Goal: Task Accomplishment & Management: Manage account settings

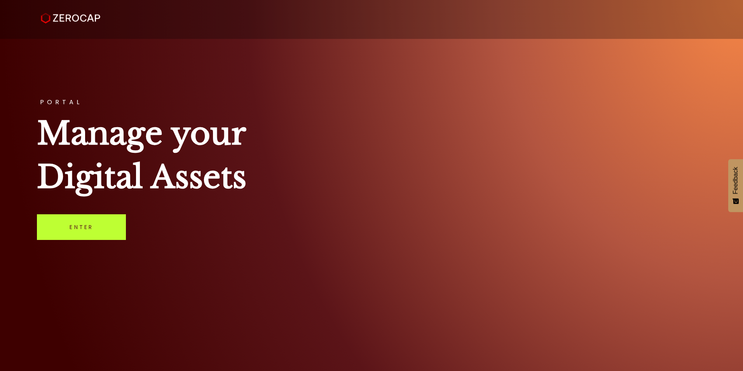
click at [95, 225] on link "Enter" at bounding box center [81, 227] width 89 height 26
click at [98, 220] on link "Enter" at bounding box center [81, 227] width 89 height 26
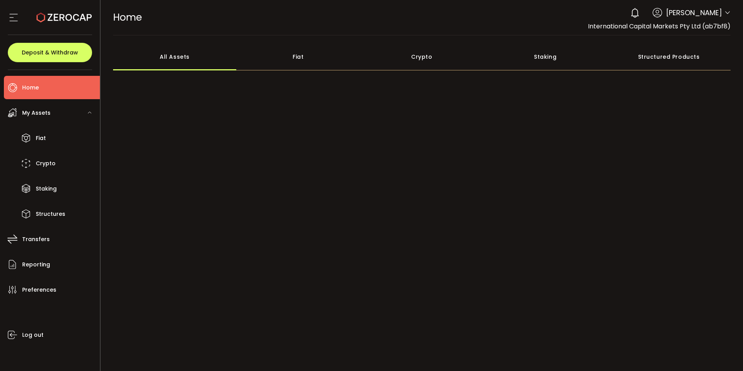
click at [725, 13] on icon at bounding box center [727, 13] width 6 height 6
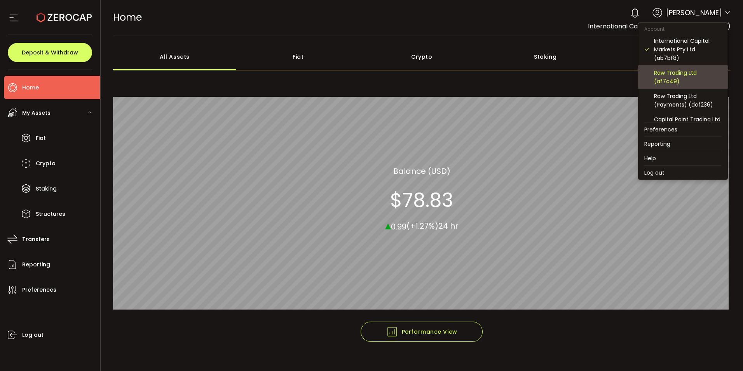
click at [668, 76] on div "Raw Trading Ltd (af7c49)" at bounding box center [688, 76] width 68 height 17
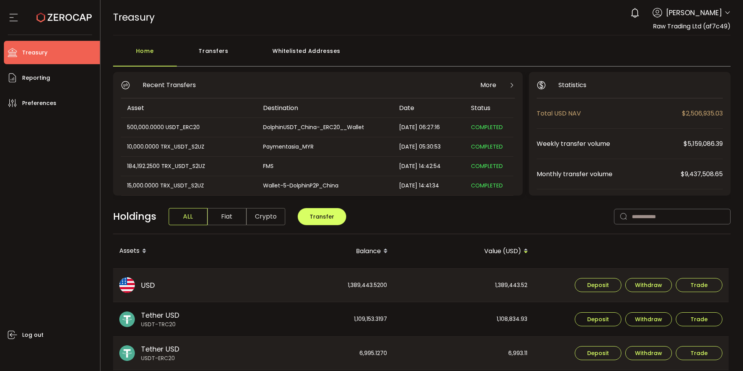
scroll to position [39, 0]
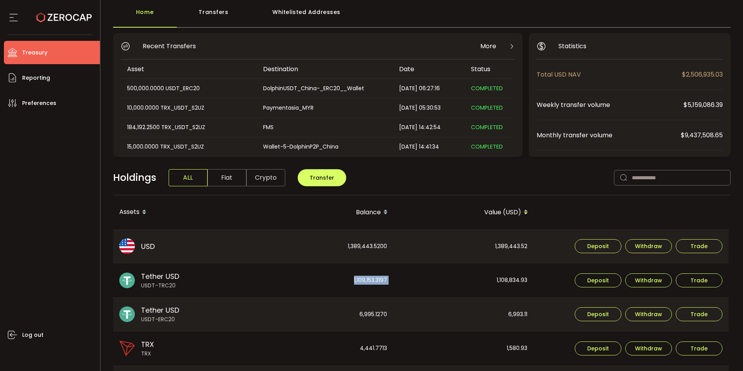
drag, startPoint x: 401, startPoint y: 279, endPoint x: 352, endPoint y: 281, distance: 49.0
click at [352, 281] on tr "Tether USD USDT-TRC20 1,109,153.3197 1,108,834.93 Deposit Withdraw Trade" at bounding box center [421, 280] width 616 height 34
copy div "1,109,153.3197"
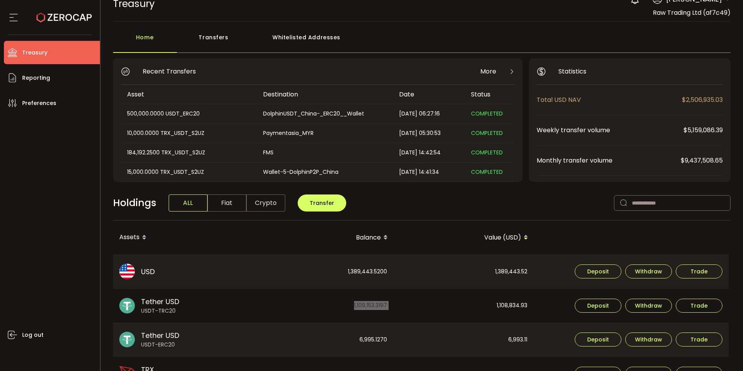
scroll to position [0, 0]
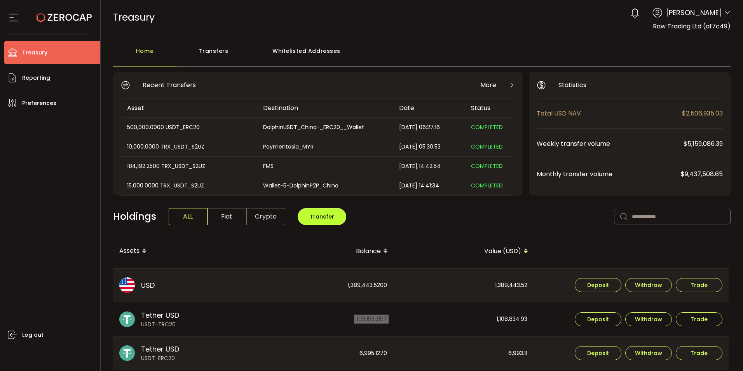
click at [329, 216] on span "Transfer" at bounding box center [322, 217] width 24 height 8
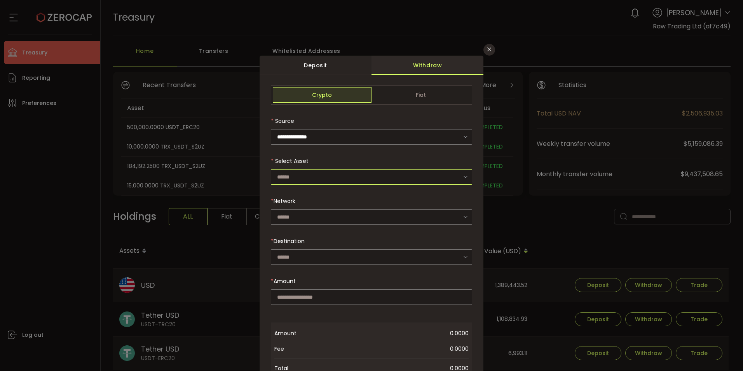
click at [286, 178] on input "dialog" at bounding box center [371, 177] width 201 height 16
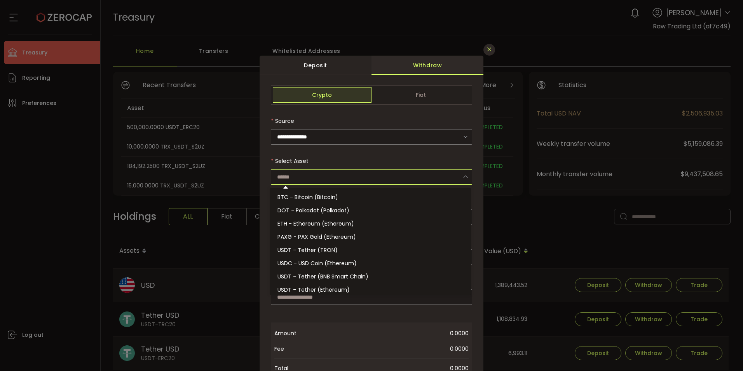
click at [483, 49] on button "Close" at bounding box center [489, 50] width 12 height 12
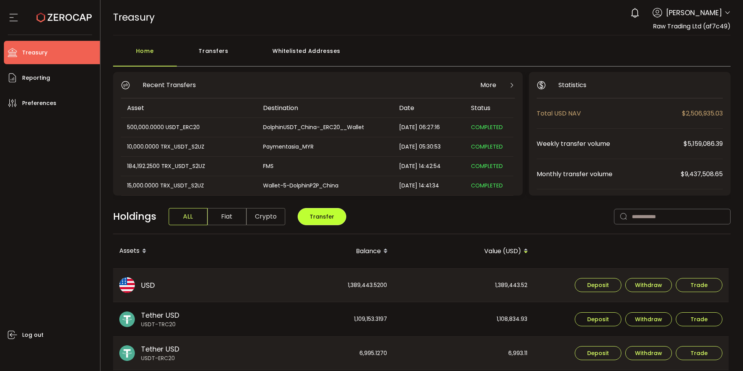
click at [322, 223] on button "Transfer" at bounding box center [322, 216] width 49 height 17
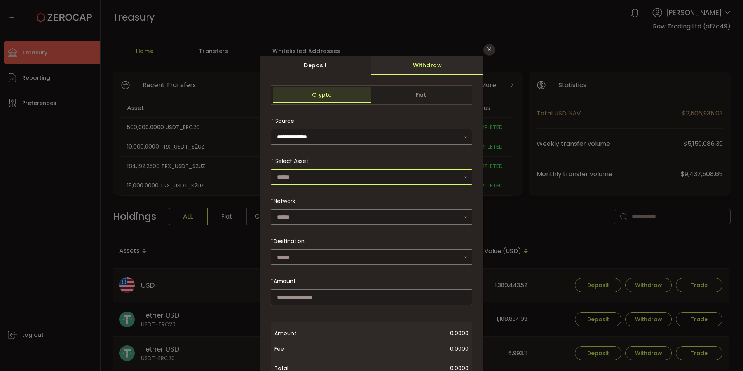
click at [284, 176] on input "dialog" at bounding box center [371, 177] width 201 height 16
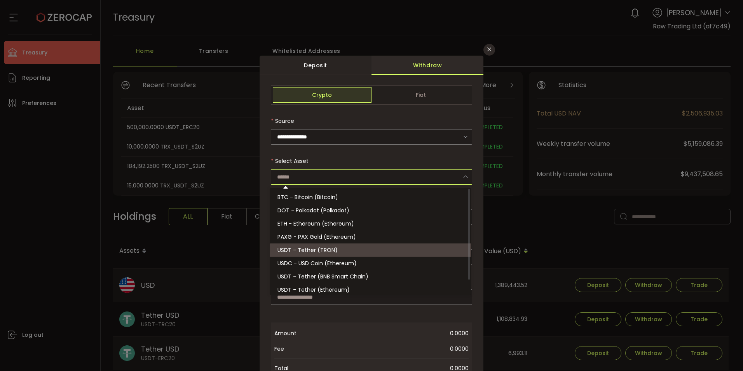
click at [307, 251] on span "USDT - Tether (TRON)" at bounding box center [307, 250] width 60 height 8
type input "**********"
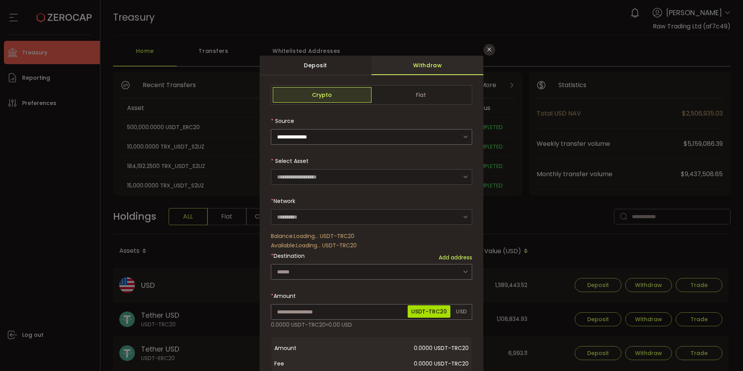
type input "****"
click at [486, 51] on icon "Close" at bounding box center [489, 49] width 6 height 6
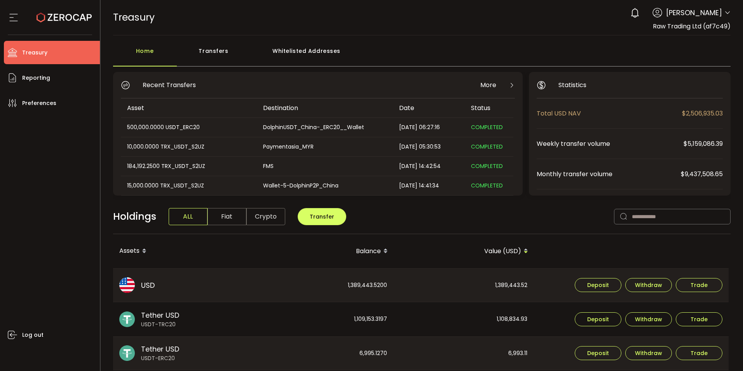
click at [726, 14] on icon at bounding box center [727, 13] width 6 height 6
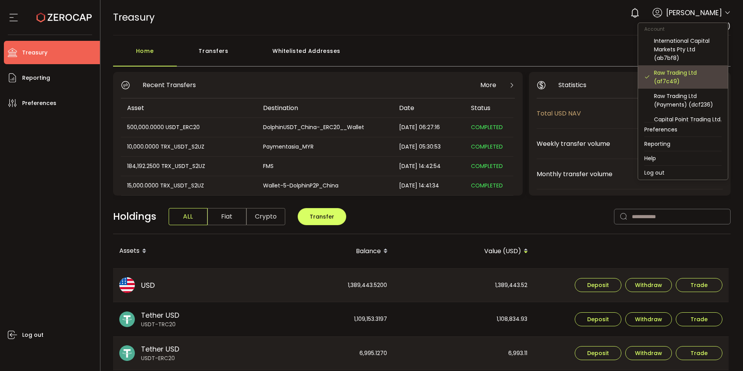
click at [677, 75] on div "Raw Trading Ltd (af7c49)" at bounding box center [688, 76] width 68 height 17
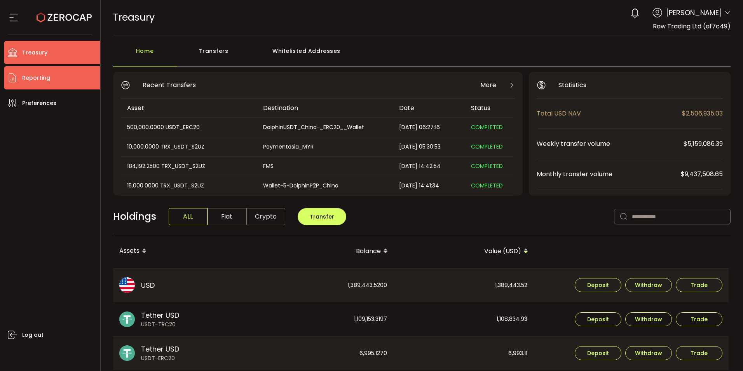
click at [34, 77] on span "Reporting" at bounding box center [36, 77] width 28 height 11
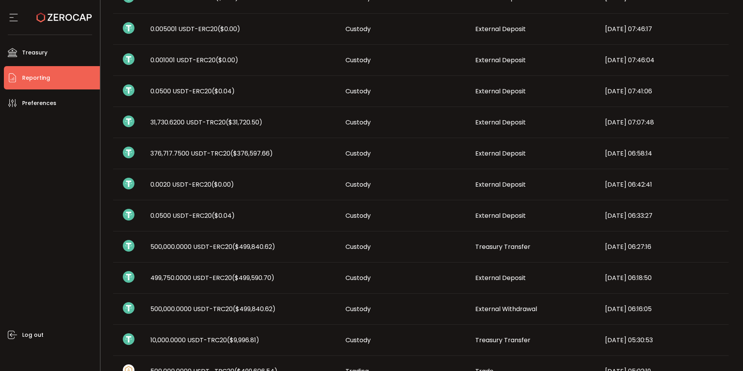
scroll to position [194, 0]
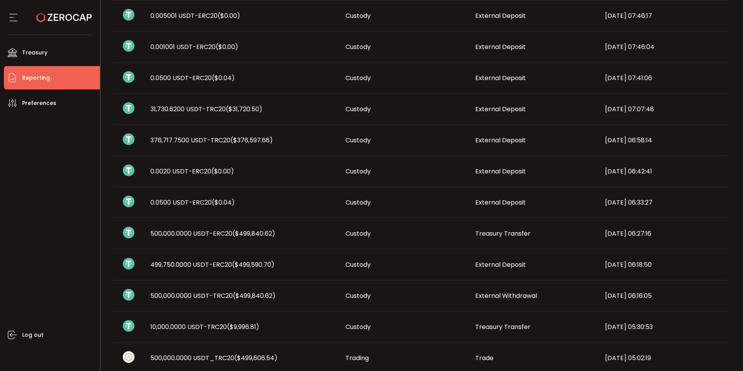
click at [182, 236] on span "500,000.0000 USDT-ERC20 ($499,840.62)" at bounding box center [212, 233] width 125 height 9
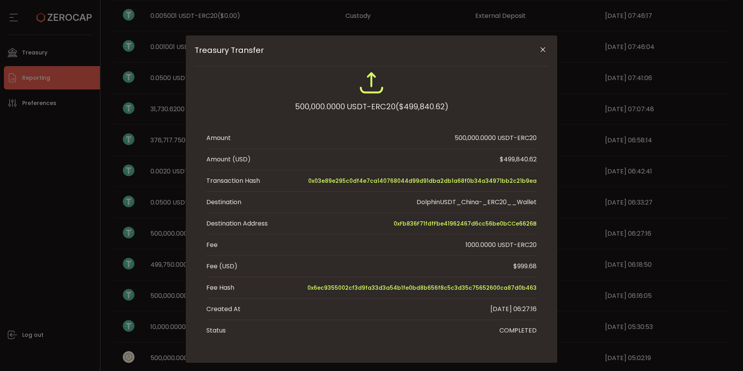
scroll to position [31, 0]
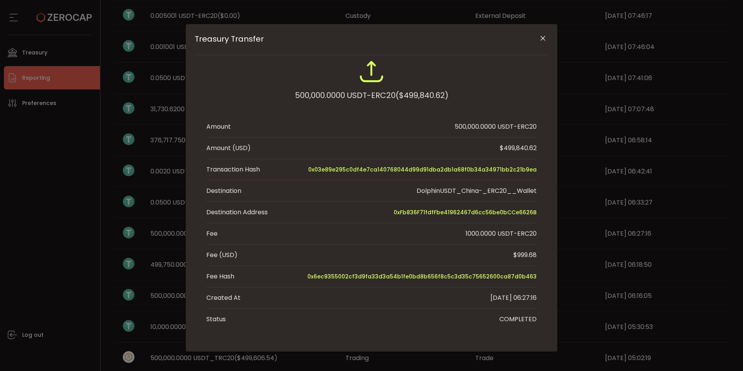
click at [539, 39] on icon "Close" at bounding box center [543, 39] width 8 height 8
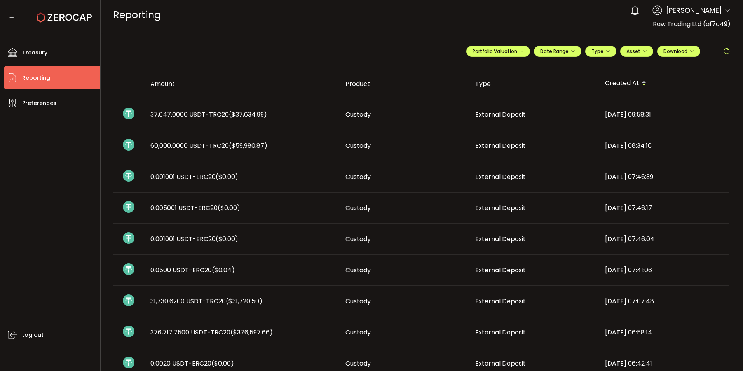
scroll to position [0, 0]
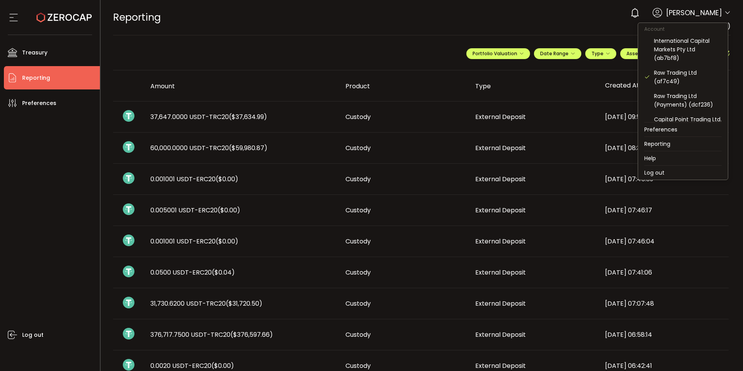
click at [724, 13] on icon at bounding box center [727, 13] width 6 height 6
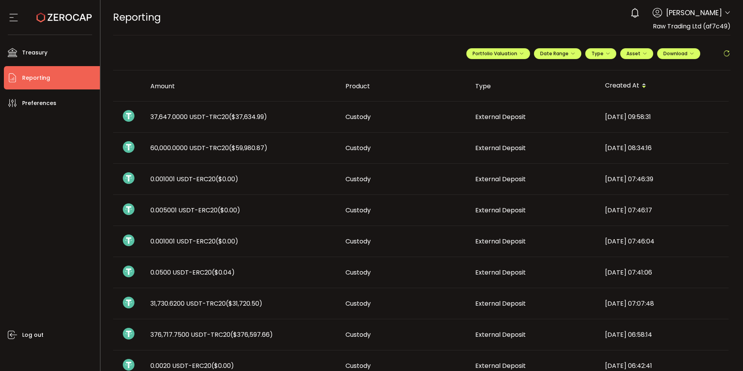
click at [724, 12] on icon at bounding box center [727, 13] width 6 height 6
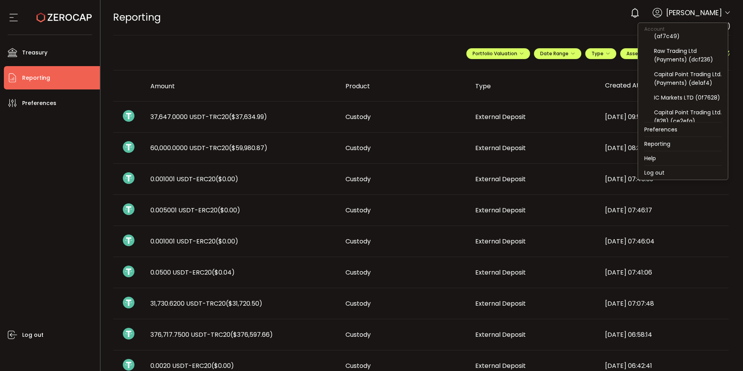
scroll to position [23, 0]
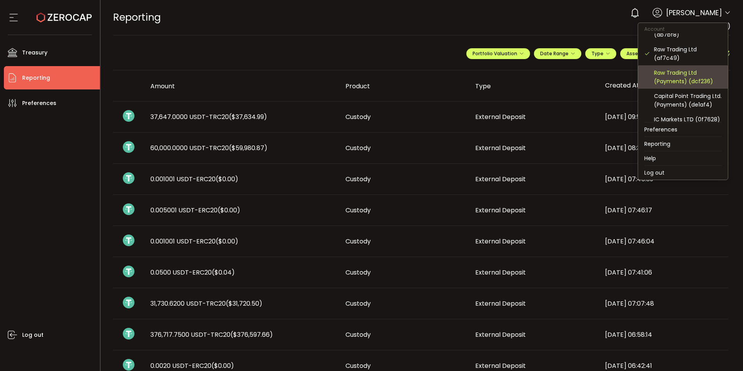
click at [663, 76] on div "Raw Trading Ltd (Payments) (dcf236)" at bounding box center [688, 76] width 68 height 17
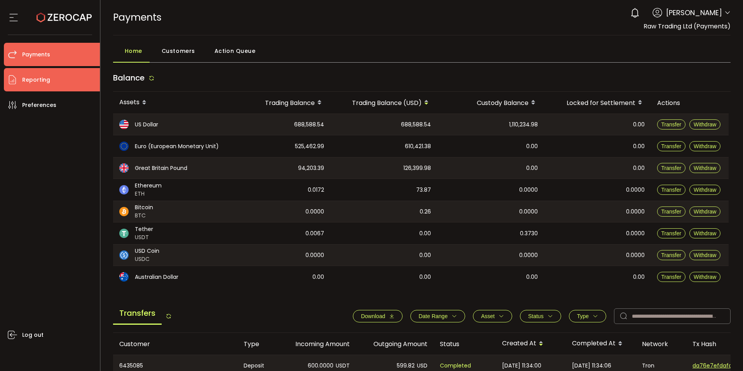
click at [23, 78] on span "Reporting" at bounding box center [36, 79] width 28 height 11
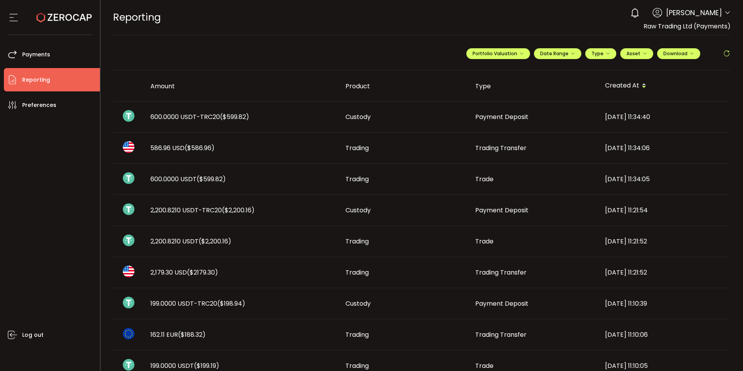
click at [225, 30] on div "REPORTING Buy Power $0.00 USD Reporting Reporting Your verification is pending …" at bounding box center [422, 17] width 618 height 35
click at [22, 53] on span "Payments" at bounding box center [36, 54] width 28 height 11
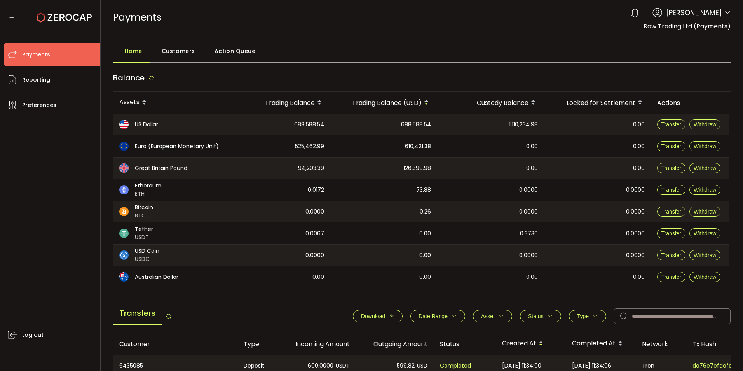
click at [235, 51] on span "Action Queue" at bounding box center [235, 51] width 41 height 16
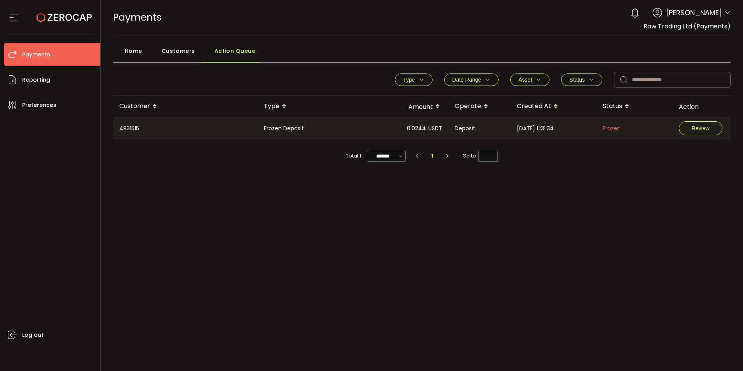
click at [134, 50] on span "Home" at bounding box center [133, 51] width 17 height 16
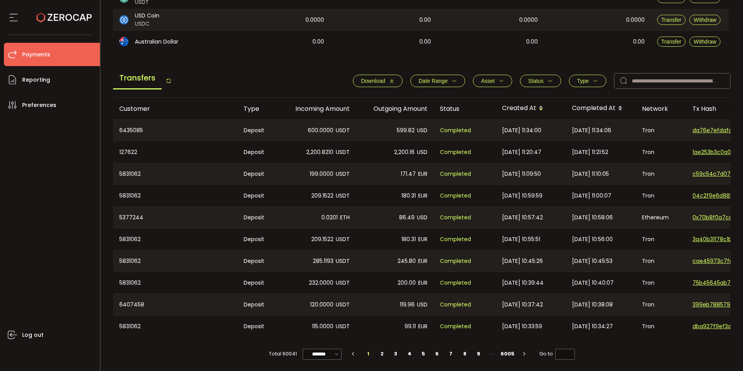
scroll to position [237, 0]
click at [589, 80] on span "Type" at bounding box center [587, 81] width 21 height 6
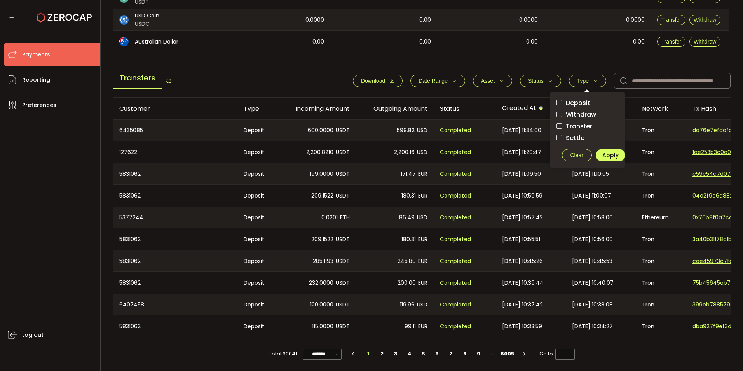
click at [563, 122] on span "Transfer" at bounding box center [577, 125] width 30 height 7
click at [553, 113] on div "Deposit Withdraw Transfer Settle Clear Apply" at bounding box center [593, 130] width 87 height 76
click at [556, 112] on span "checkbox-group" at bounding box center [558, 114] width 5 height 5
click at [562, 113] on span "Withdraw" at bounding box center [579, 114] width 34 height 7
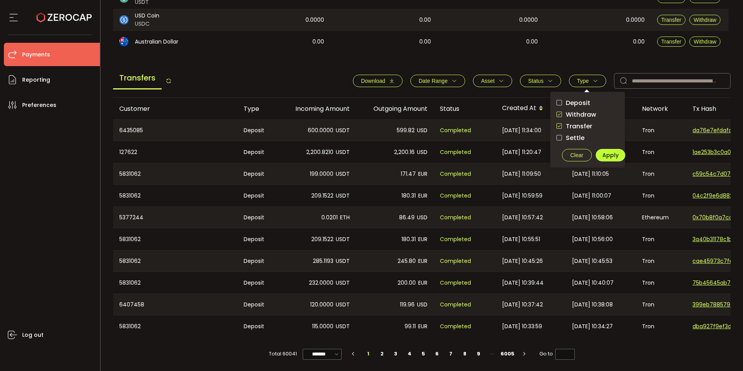
click at [603, 152] on span "Apply" at bounding box center [610, 155] width 16 height 8
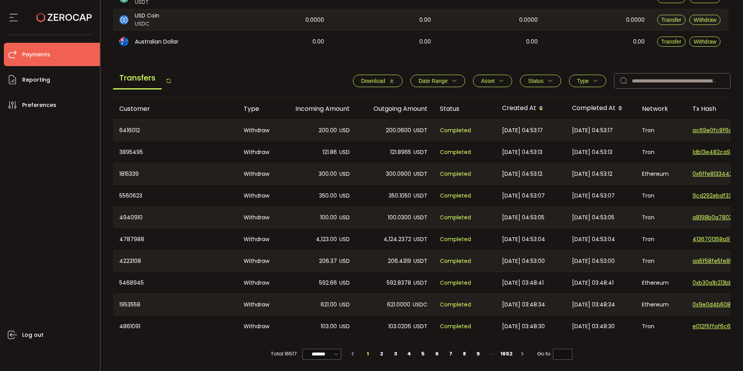
scroll to position [160, 0]
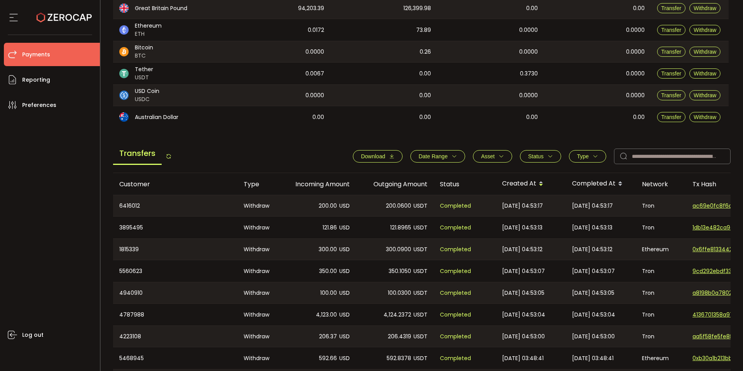
click at [592, 159] on button "Type" at bounding box center [587, 156] width 37 height 12
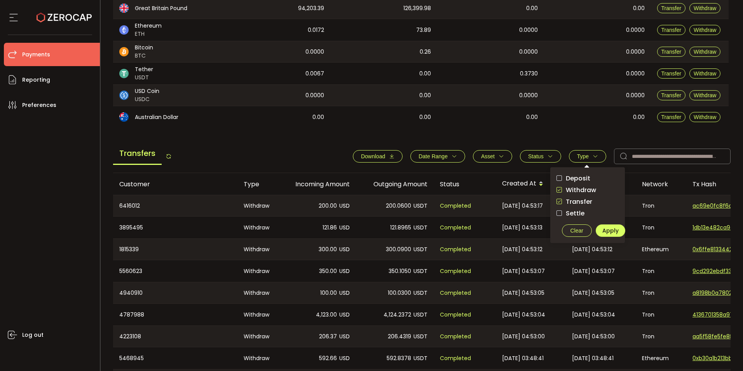
click at [558, 193] on span "checkbox-group" at bounding box center [558, 190] width 5 height 7
click at [606, 227] on span "Apply" at bounding box center [610, 231] width 16 height 8
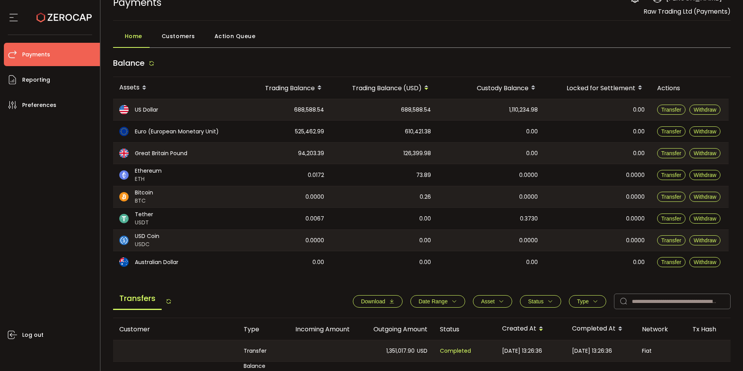
scroll to position [0, 0]
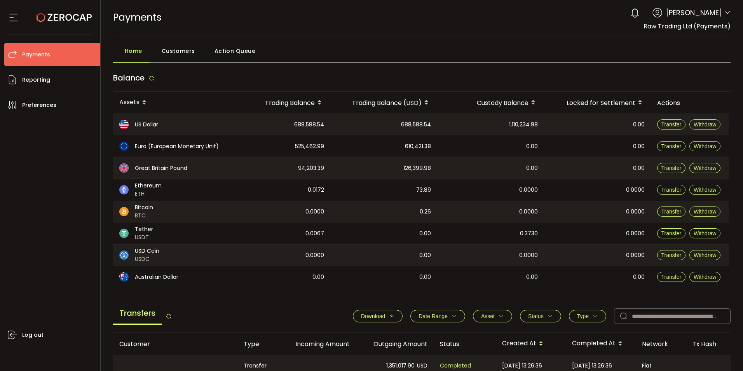
click at [36, 53] on span "Payments" at bounding box center [36, 54] width 28 height 11
click at [31, 83] on span "Reporting" at bounding box center [36, 79] width 28 height 11
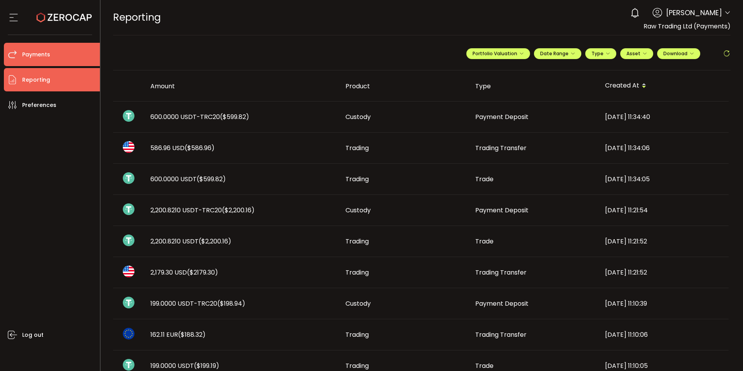
click at [40, 54] on span "Payments" at bounding box center [36, 54] width 28 height 11
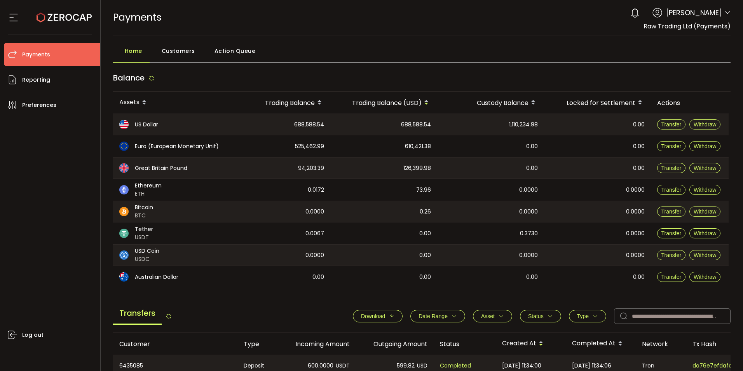
click at [526, 124] on span "1,110,234.98" at bounding box center [523, 124] width 29 height 9
click at [514, 125] on span "1,110,234.98" at bounding box center [523, 124] width 29 height 9
click at [533, 129] on div "1,110,234.98" at bounding box center [490, 124] width 107 height 21
drag, startPoint x: 533, startPoint y: 129, endPoint x: 522, endPoint y: 129, distance: 10.5
click at [522, 129] on div "1,110,234.98" at bounding box center [490, 124] width 107 height 21
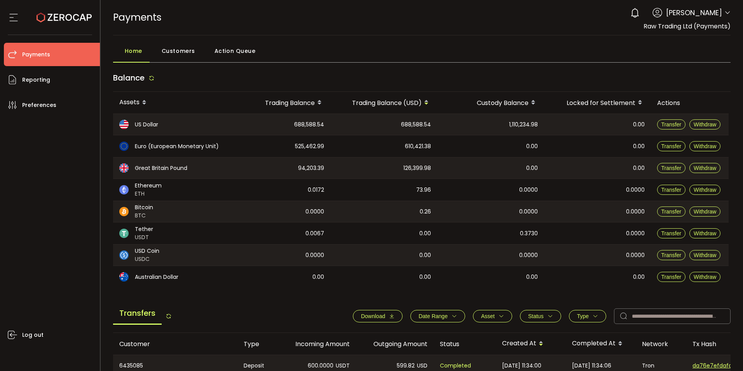
drag, startPoint x: 542, startPoint y: 125, endPoint x: 497, endPoint y: 122, distance: 44.7
click at [497, 122] on div "1,110,234.98" at bounding box center [490, 124] width 107 height 21
click at [724, 14] on icon at bounding box center [727, 13] width 6 height 6
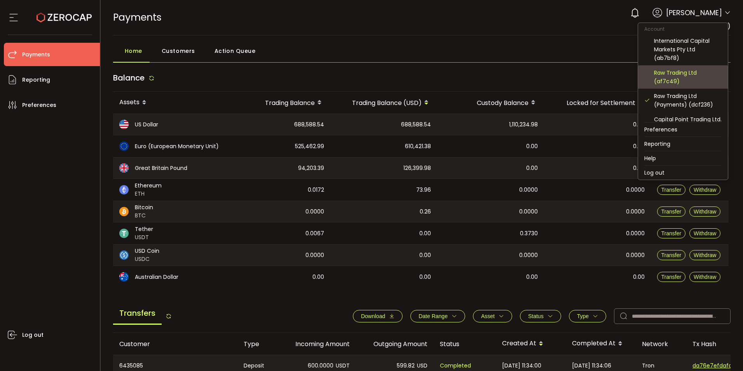
click at [672, 77] on div "Raw Trading Ltd (af7c49)" at bounding box center [688, 76] width 68 height 17
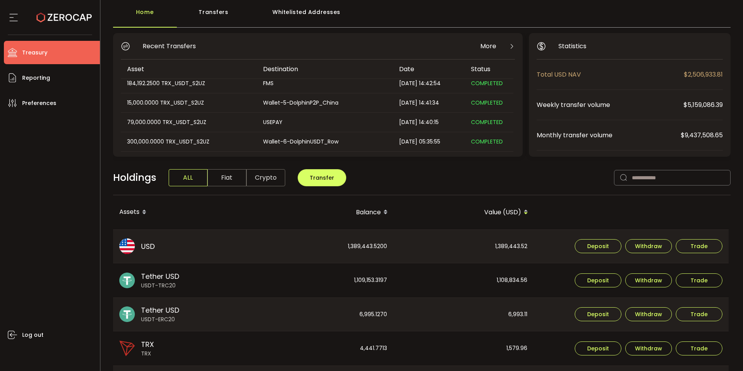
scroll to position [117, 0]
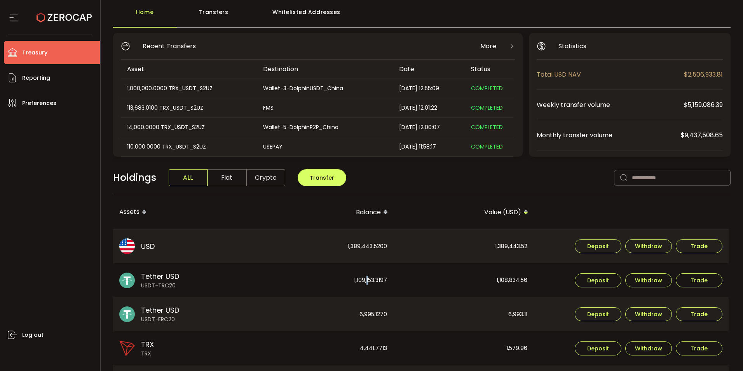
click at [366, 281] on div "1,109,153.3197" at bounding box center [324, 280] width 140 height 34
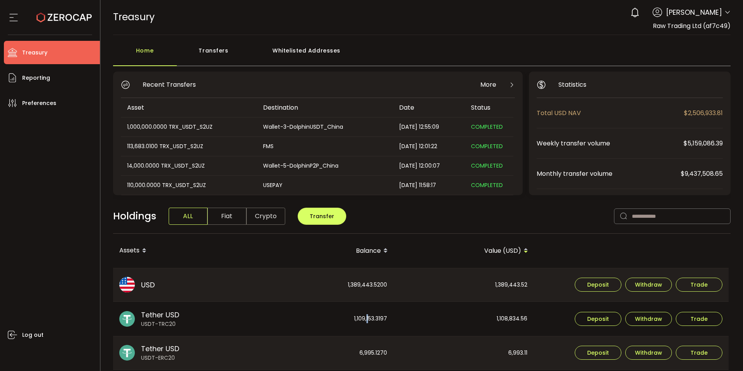
scroll to position [0, 0]
click at [155, 317] on span "Tether USD" at bounding box center [160, 315] width 38 height 10
click at [509, 82] on icon at bounding box center [512, 85] width 6 height 6
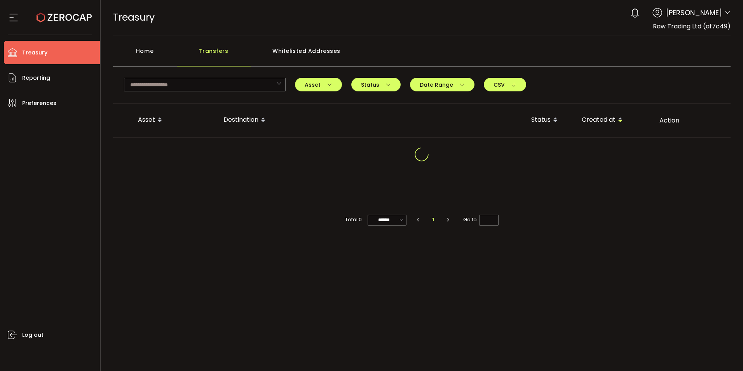
click at [136, 49] on div "Home" at bounding box center [145, 54] width 64 height 23
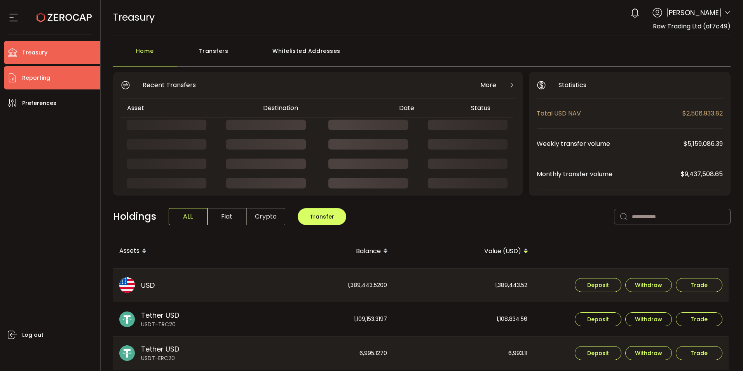
click at [49, 81] on li "Reporting" at bounding box center [52, 77] width 96 height 23
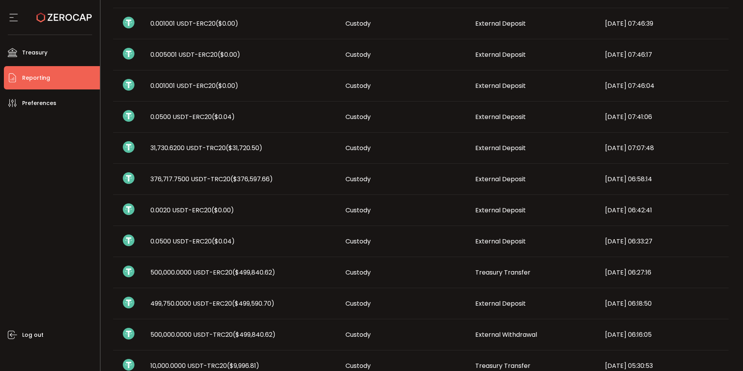
scroll to position [272, 0]
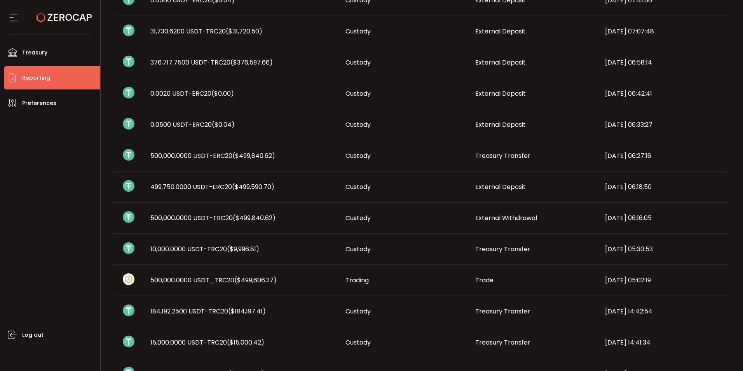
click at [126, 217] on img at bounding box center [129, 217] width 12 height 12
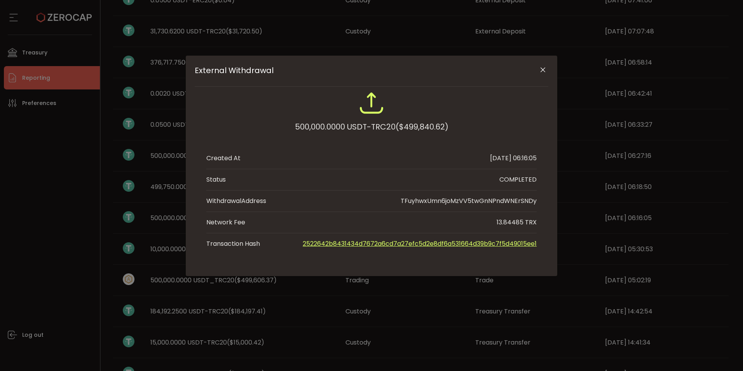
click at [543, 68] on icon "Close" at bounding box center [543, 70] width 8 height 8
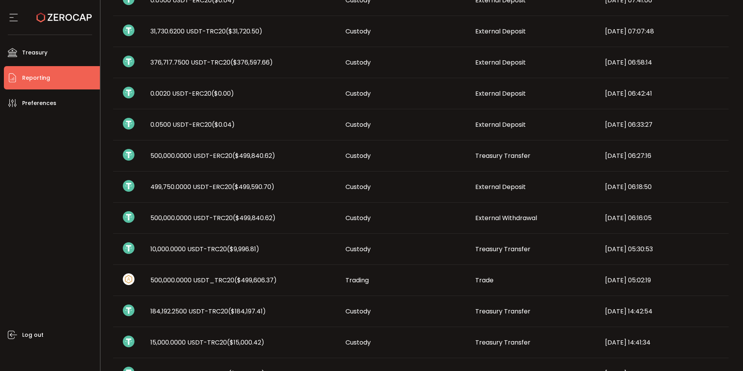
click at [249, 221] on span "($499,840.62)" at bounding box center [254, 217] width 43 height 9
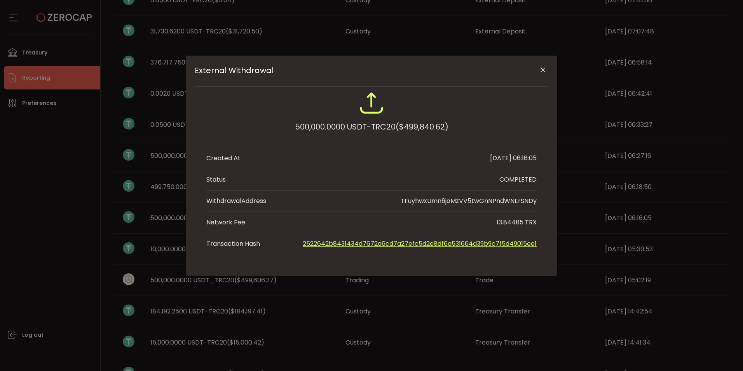
click at [478, 244] on link "2522642b8431434d7672a6cd7a27efc5d2e8df6a531664d39b9c7f5d49015ee1" at bounding box center [420, 243] width 234 height 9
click at [544, 66] on icon "Close" at bounding box center [543, 70] width 8 height 8
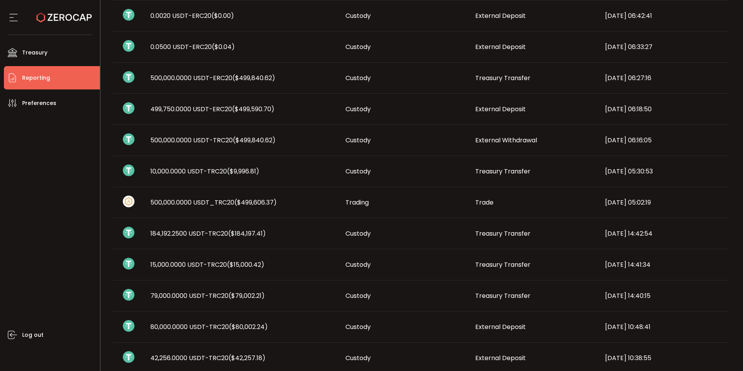
scroll to position [389, 0]
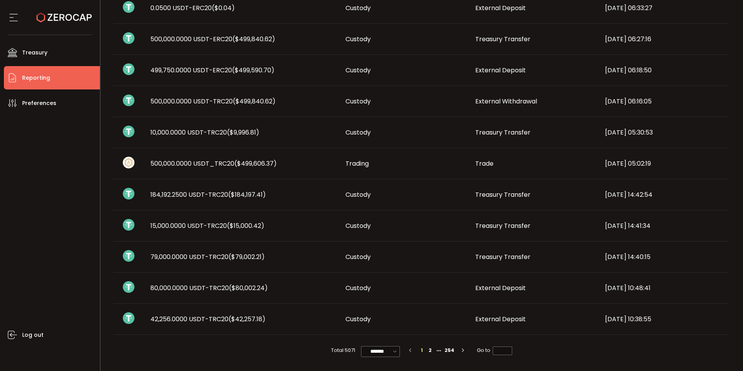
click at [251, 165] on span "($499,606.37)" at bounding box center [255, 163] width 42 height 9
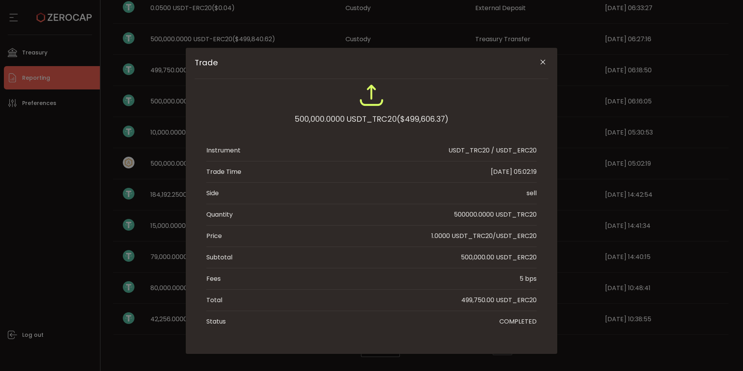
scroll to position [10, 0]
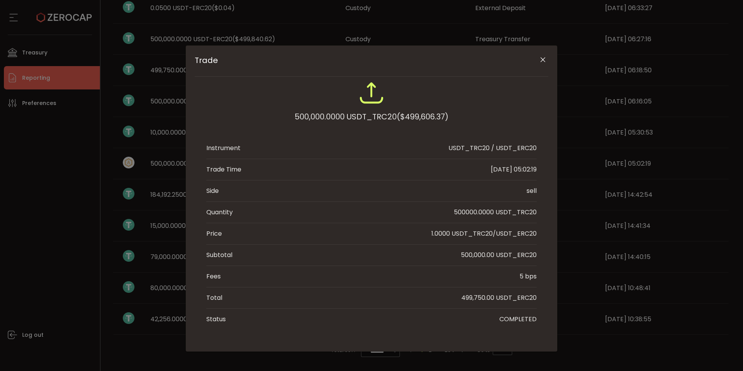
click at [539, 59] on icon "Close" at bounding box center [543, 60] width 8 height 8
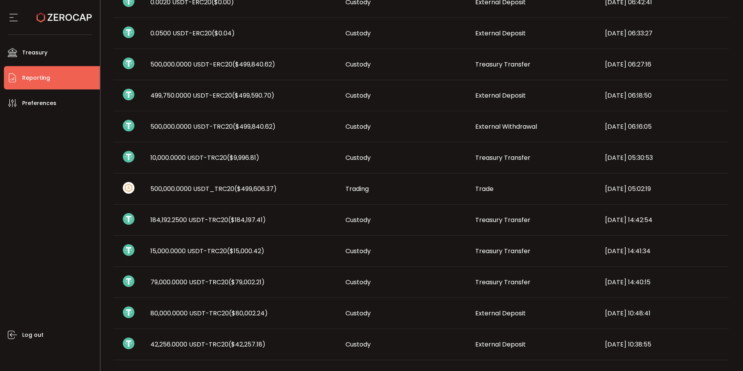
scroll to position [350, 0]
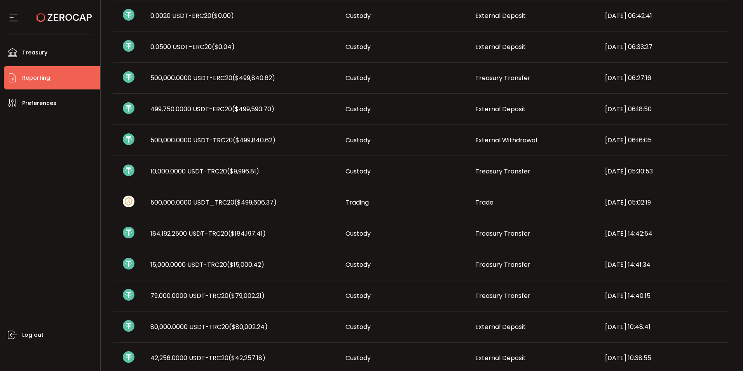
click at [365, 140] on span "Custody" at bounding box center [357, 140] width 25 height 9
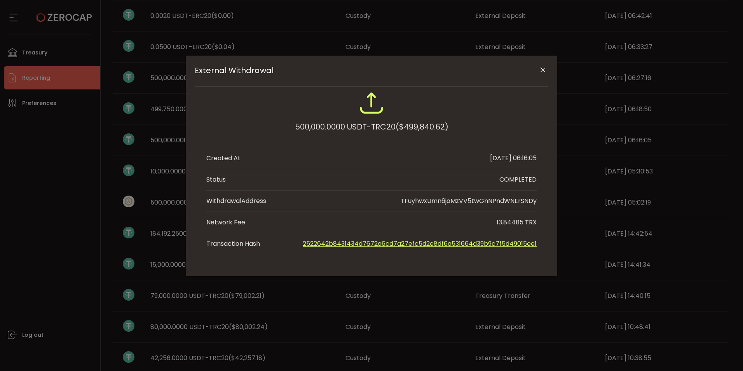
click at [546, 69] on icon "Close" at bounding box center [543, 70] width 8 height 8
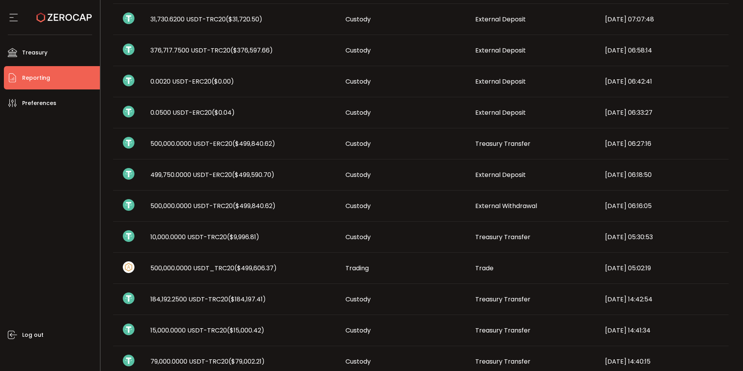
scroll to position [272, 0]
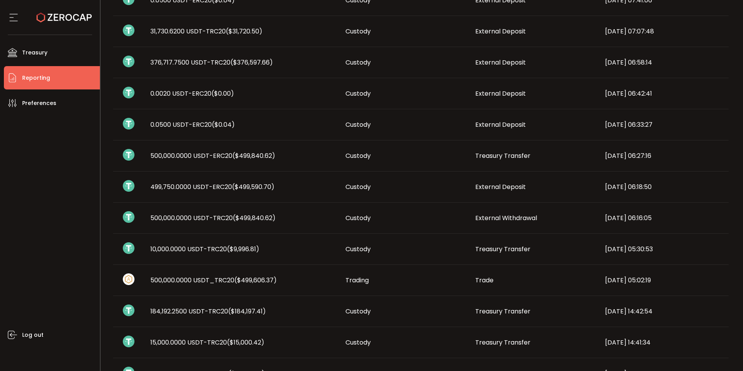
click at [262, 156] on span "($499,840.62)" at bounding box center [253, 155] width 43 height 9
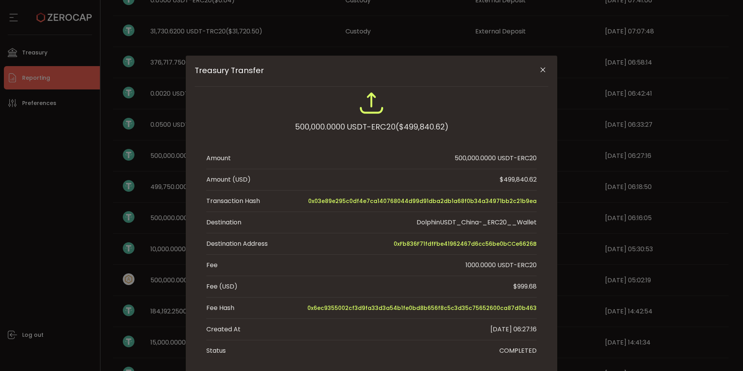
click at [539, 69] on icon "Close" at bounding box center [543, 70] width 8 height 8
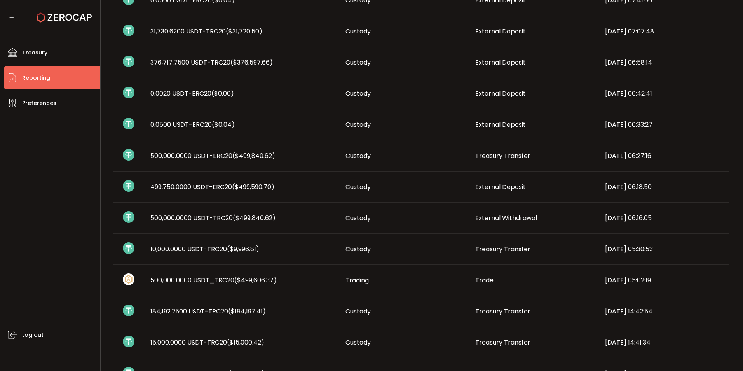
click at [286, 222] on td "500,000.0000 USDT-TRC20 ($499,840.62)" at bounding box center [241, 217] width 195 height 31
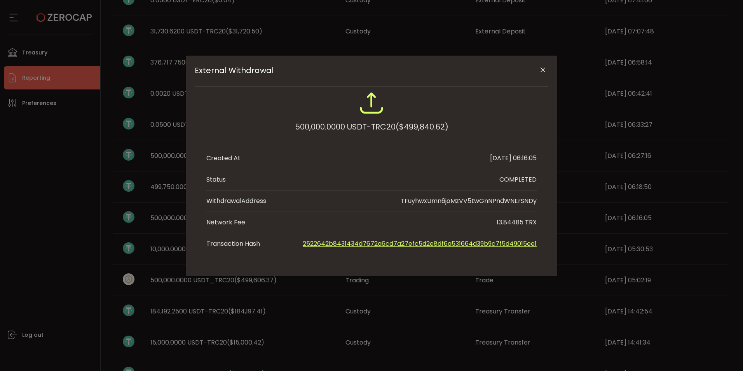
click at [535, 70] on div "External Withdrawal" at bounding box center [372, 71] width 354 height 31
click at [545, 69] on icon "Close" at bounding box center [543, 70] width 8 height 8
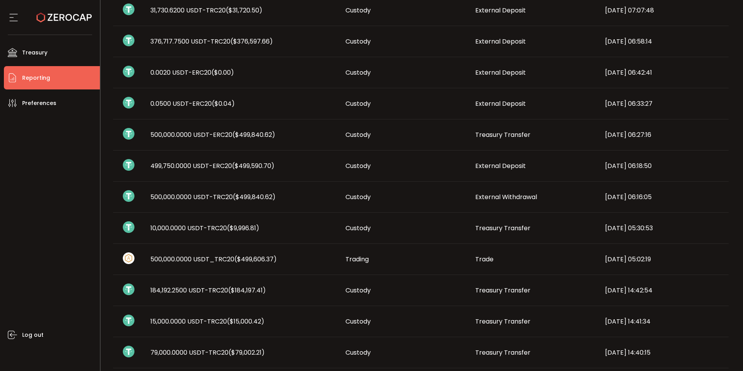
scroll to position [311, 0]
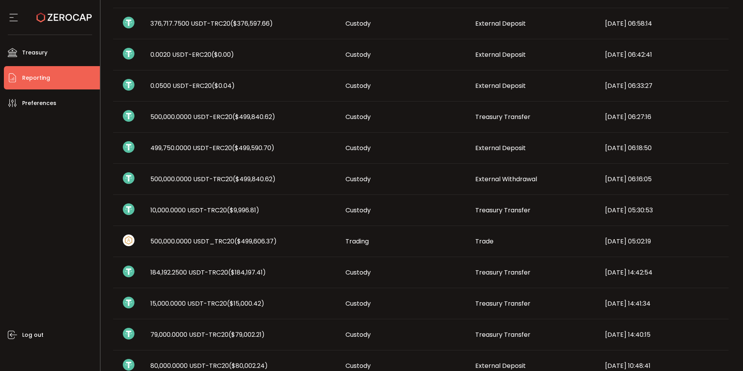
click at [279, 277] on td "184,192.2500 USDT-TRC20 ($184,197.41)" at bounding box center [241, 272] width 195 height 31
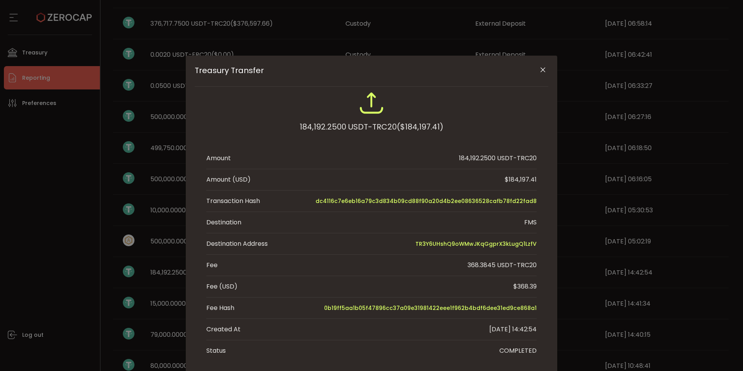
click at [543, 71] on icon "Close" at bounding box center [543, 70] width 8 height 8
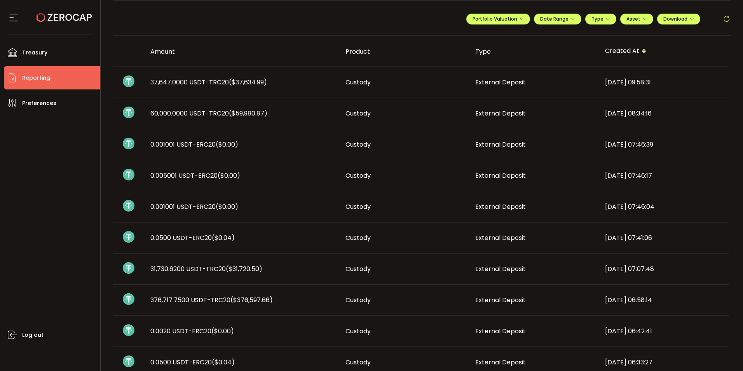
scroll to position [0, 0]
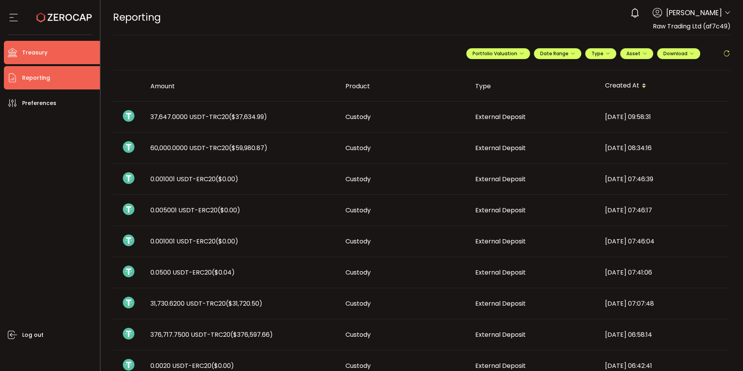
click at [33, 52] on span "Treasury" at bounding box center [34, 52] width 25 height 11
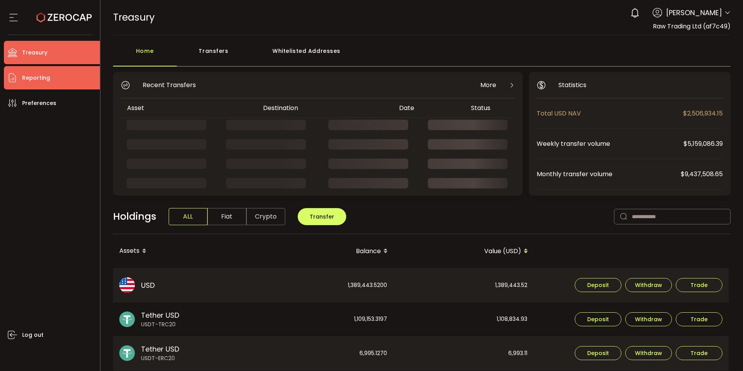
click at [63, 79] on li "Reporting" at bounding box center [52, 77] width 96 height 23
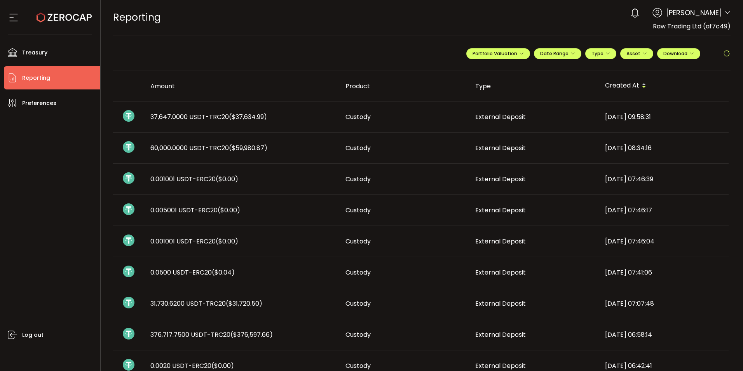
click at [722, 10] on div "0 Cristal Quinal Account International Capital Markets Pty Ltd (ab7bf8) Raw Tra…" at bounding box center [678, 12] width 104 height 17
click at [724, 12] on icon at bounding box center [727, 13] width 6 height 6
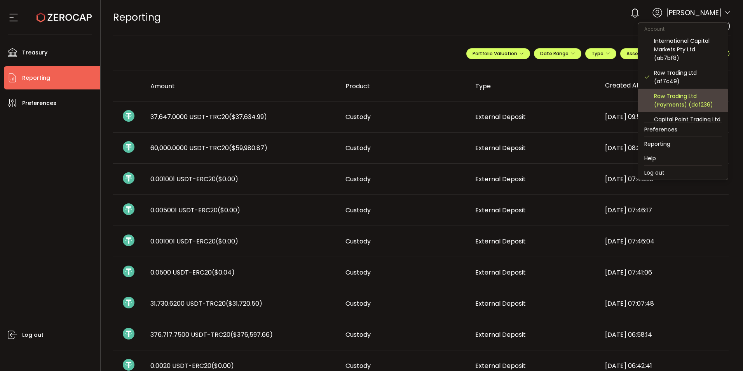
click at [671, 99] on div "Raw Trading Ltd (Payments) (dcf236)" at bounding box center [688, 100] width 68 height 17
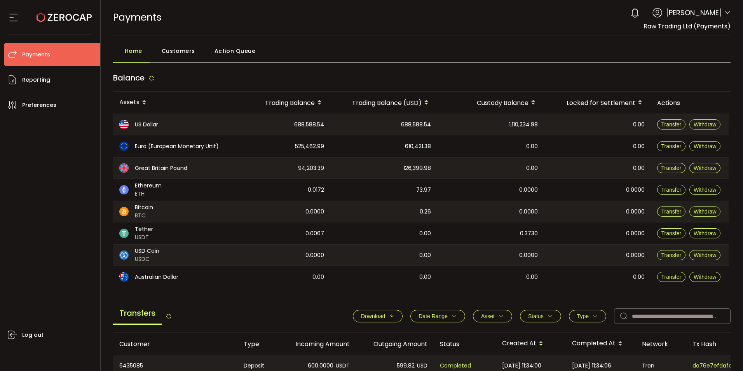
click at [523, 124] on span "1,110,234.98" at bounding box center [523, 124] width 29 height 9
click at [532, 122] on span "1,110,234.98" at bounding box center [523, 124] width 29 height 9
drag, startPoint x: 532, startPoint y: 122, endPoint x: 521, endPoint y: 124, distance: 10.3
click at [521, 124] on span "1,110,234.98" at bounding box center [523, 124] width 29 height 9
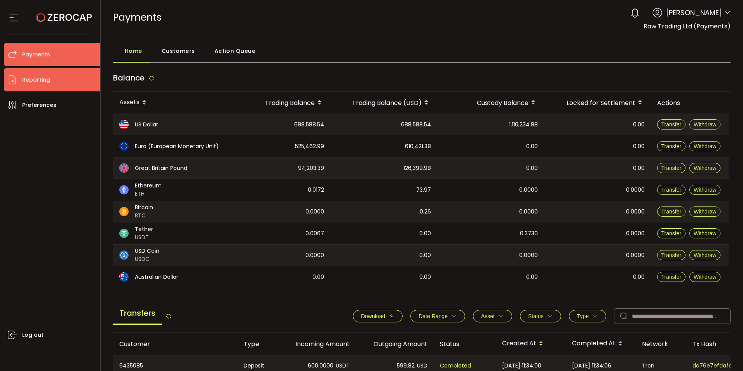
click at [29, 81] on span "Reporting" at bounding box center [36, 79] width 28 height 11
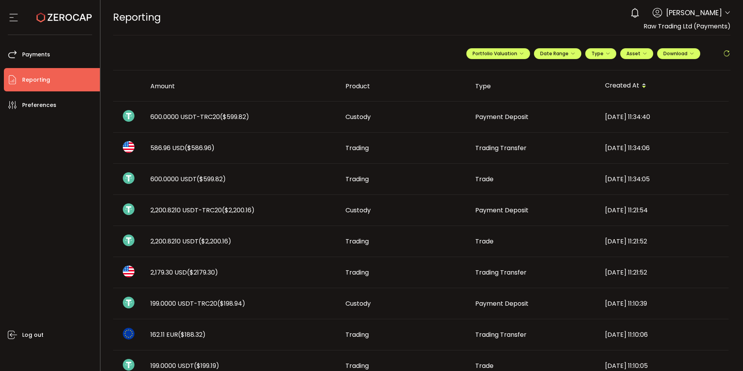
click at [723, 18] on div "0 Cristal Quinal Account International Capital Markets Pty Ltd (ab7bf8) Raw Tra…" at bounding box center [678, 12] width 104 height 17
click at [726, 14] on icon at bounding box center [727, 13] width 6 height 6
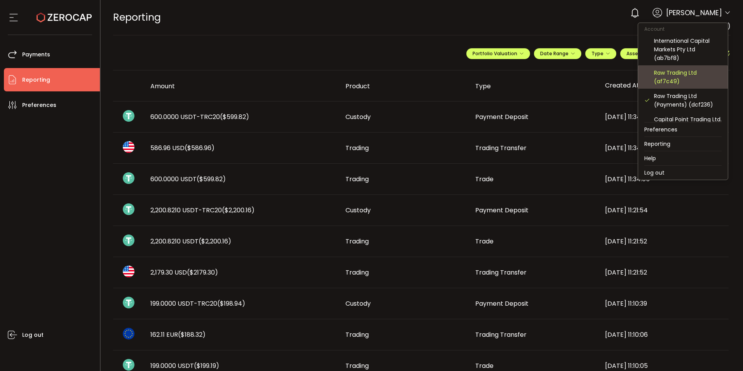
click at [663, 77] on div "Raw Trading Ltd (af7c49)" at bounding box center [688, 76] width 68 height 17
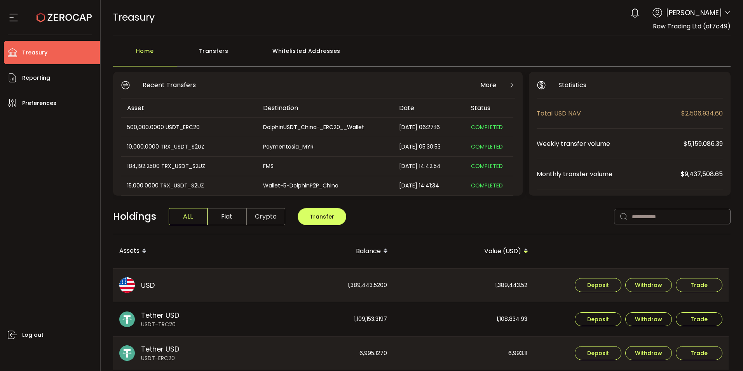
scroll to position [39, 0]
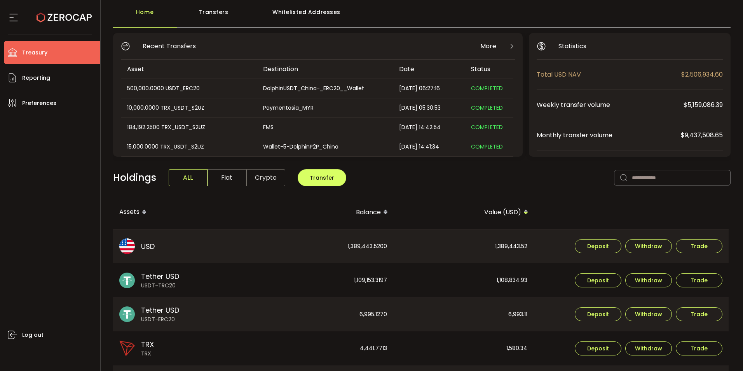
click at [374, 244] on div "1,389,443.5200" at bounding box center [324, 246] width 140 height 33
click at [131, 247] on img at bounding box center [127, 246] width 16 height 16
click at [30, 82] on span "Reporting" at bounding box center [36, 77] width 28 height 11
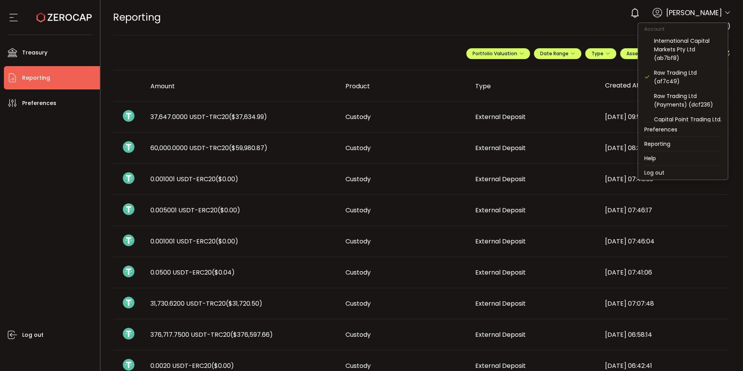
click at [724, 14] on icon at bounding box center [727, 13] width 6 height 6
click at [681, 98] on div "Raw Trading Ltd (Payments) (dcf236)" at bounding box center [688, 100] width 68 height 17
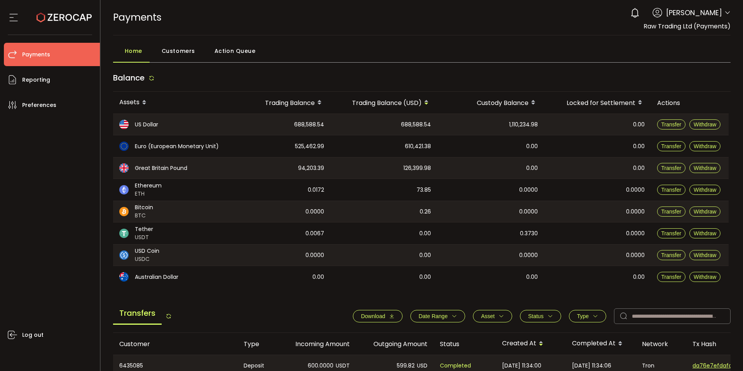
click at [515, 128] on span "1,110,234.98" at bounding box center [523, 124] width 29 height 9
click at [514, 126] on span "1,110,234.98" at bounding box center [523, 124] width 29 height 9
drag, startPoint x: 508, startPoint y: 127, endPoint x: 541, endPoint y: 126, distance: 32.6
click at [541, 126] on div "1,110,234.98" at bounding box center [490, 124] width 107 height 21
click at [569, 39] on main "Home Customers Action Queue Balance Assets Trading Balance Trading Balance (USD…" at bounding box center [422, 320] width 643 height 570
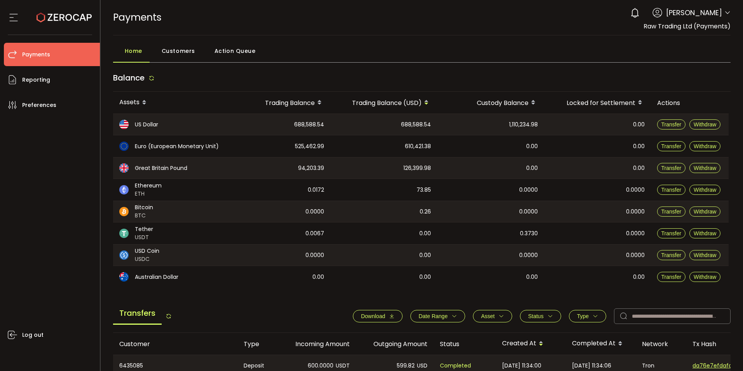
drag, startPoint x: 730, startPoint y: 30, endPoint x: 640, endPoint y: 30, distance: 89.8
click at [640, 30] on header "PDF is being processed and will download to your computer PAYMENTS Buy Power $0…" at bounding box center [422, 17] width 643 height 35
copy span "Raw Trading Ltd (Payments)"
drag, startPoint x: 713, startPoint y: 51, endPoint x: 715, endPoint y: 44, distance: 7.1
click at [713, 51] on div "Home Customers Action Queue" at bounding box center [422, 52] width 618 height 19
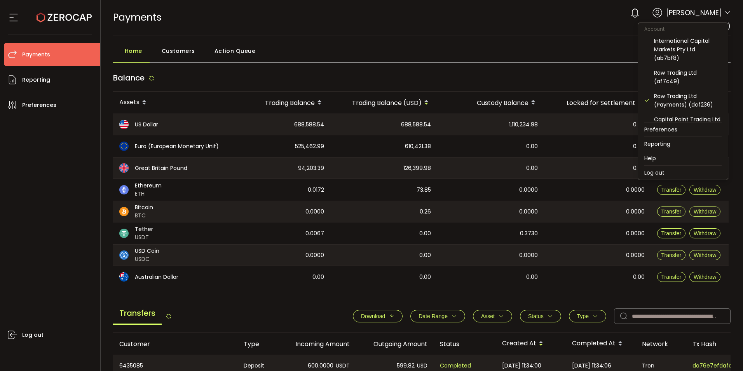
click at [725, 13] on icon at bounding box center [727, 13] width 6 height 6
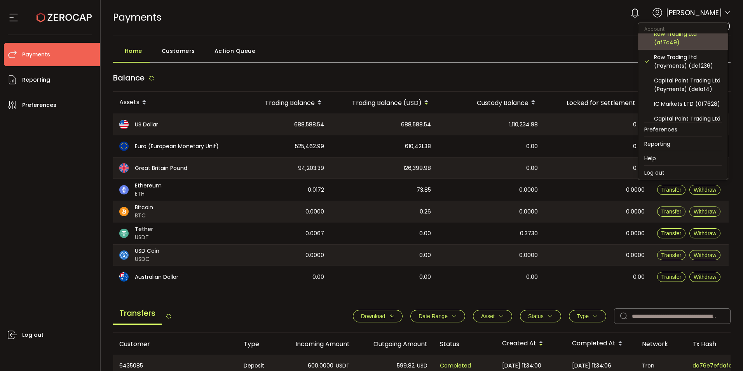
click at [674, 40] on div "Raw Trading Ltd (af7c49)" at bounding box center [688, 38] width 68 height 17
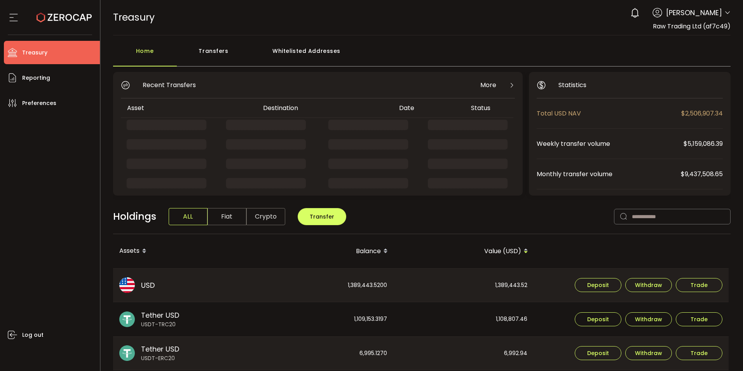
click at [724, 12] on icon at bounding box center [727, 13] width 6 height 6
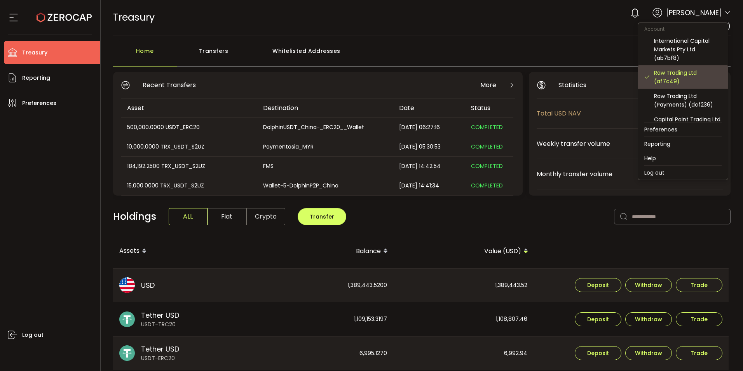
click at [681, 76] on div "Raw Trading Ltd (af7c49)" at bounding box center [688, 76] width 68 height 17
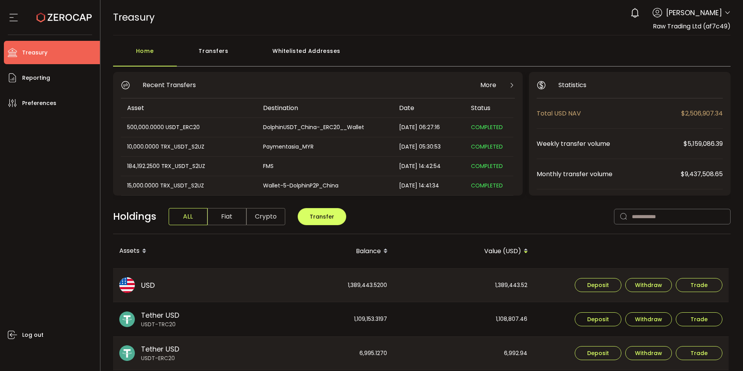
click at [595, 31] on div "TREASURY Buy Power $0.00 USD Treasury Treasury Your verification is pending 0 C…" at bounding box center [422, 17] width 618 height 35
drag, startPoint x: 732, startPoint y: 28, endPoint x: 640, endPoint y: 28, distance: 92.1
click at [645, 28] on header "PDF is being processed and will download to your computer TREASURY Buy Power $0…" at bounding box center [422, 17] width 643 height 35
copy span "Raw Trading Ltd (af7c49)"
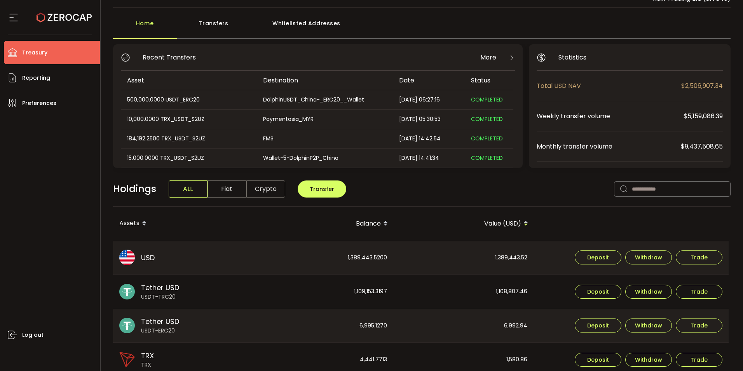
scroll to position [39, 0]
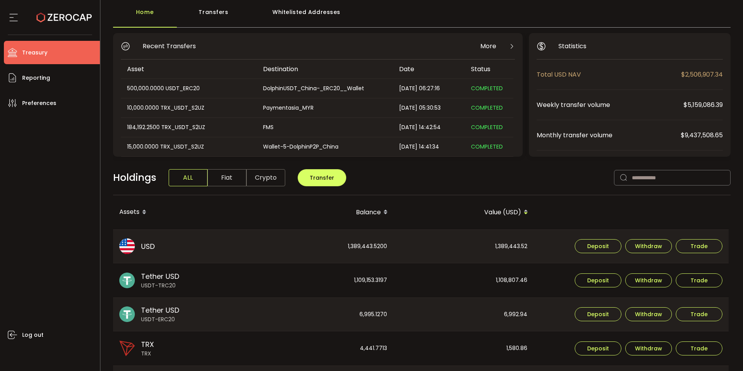
click at [681, 30] on div "Home Transfers Whitelisted Addresses Recent Transfers More Asset Destination Da…" at bounding box center [422, 302] width 618 height 596
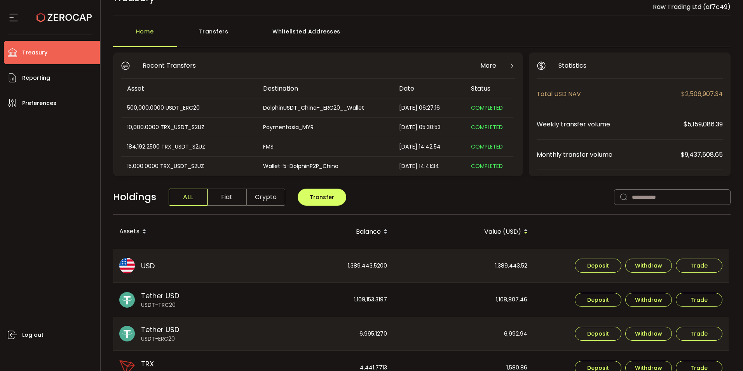
scroll to position [0, 0]
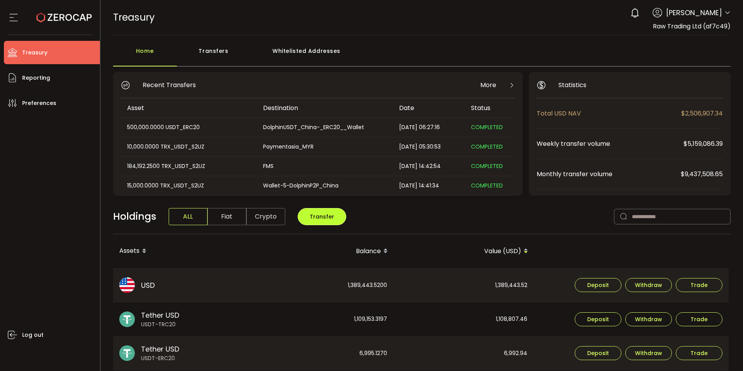
click at [321, 220] on span "Transfer" at bounding box center [322, 217] width 24 height 8
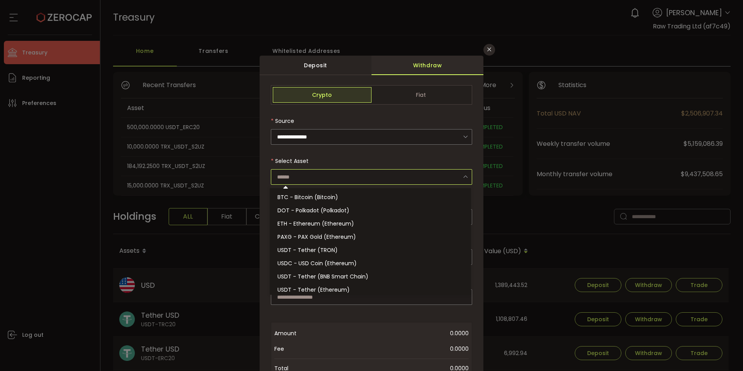
click at [299, 176] on input "dialog" at bounding box center [371, 177] width 201 height 16
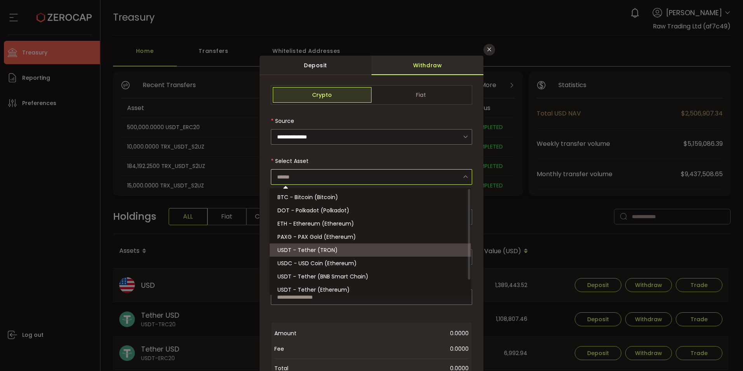
click at [309, 252] on span "USDT - Tether (TRON)" at bounding box center [307, 250] width 60 height 8
type input "**********"
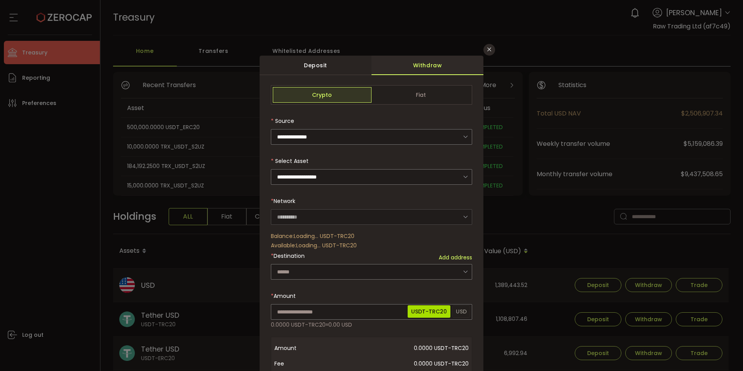
type input "****"
click at [290, 267] on input "dialog" at bounding box center [371, 272] width 201 height 16
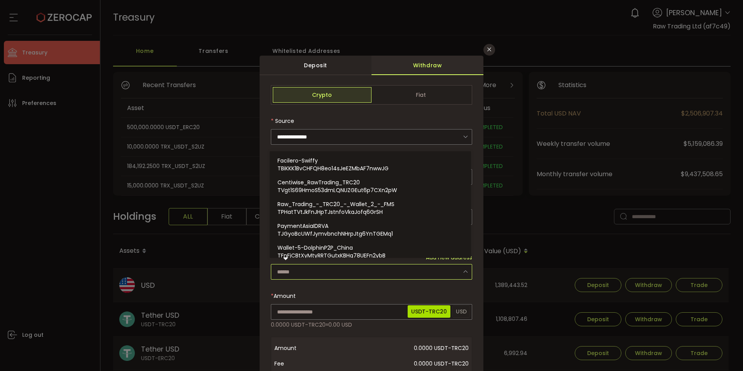
paste input "**********"
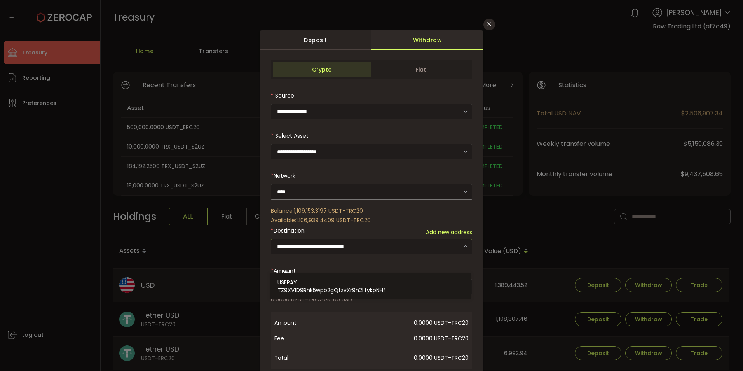
scroll to position [39, 0]
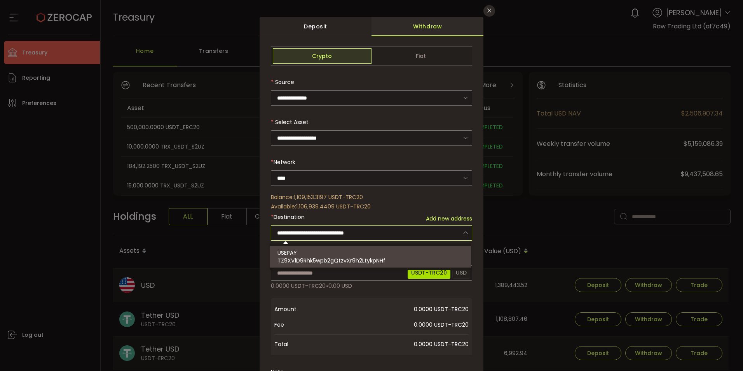
click at [305, 255] on div "USEPAY TZ9XV1D9Rhk5wpb2gQtzvXr9h2LtykpNHf" at bounding box center [371, 257] width 188 height 22
type input "**********"
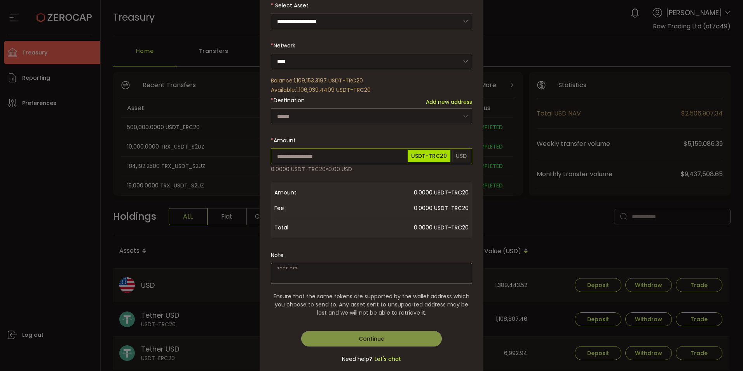
scroll to position [135, 0]
click at [286, 159] on body "#icon-aud_portfolio .cls-1 { font-size: 12px; fill: #fdfbfb; font-family: "Adob…" at bounding box center [371, 185] width 743 height 371
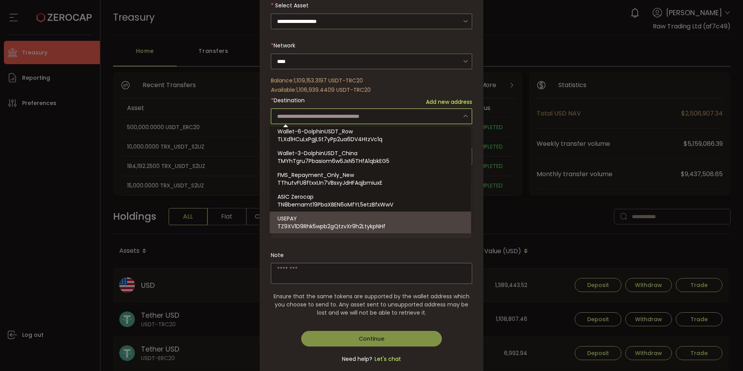
click at [562, 220] on div "**********" at bounding box center [371, 185] width 743 height 371
type input "**********"
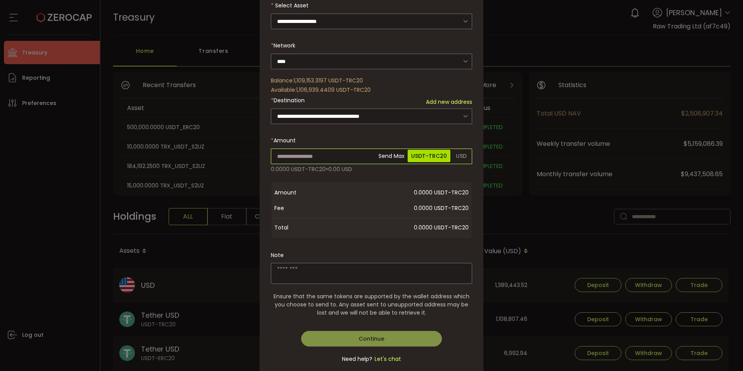
click at [286, 157] on input "dialog" at bounding box center [371, 156] width 201 height 16
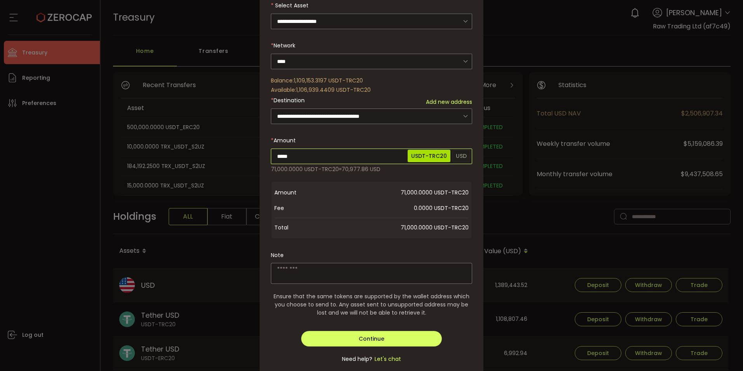
type input "*****"
click at [340, 267] on div "**********" at bounding box center [371, 151] width 201 height 442
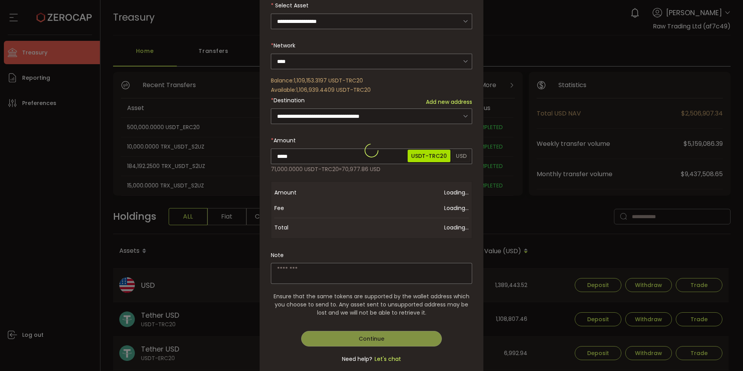
paste textarea "**********"
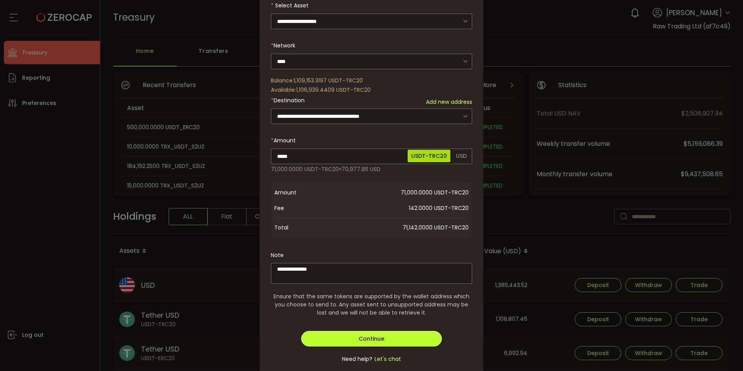
type textarea "**********"
click at [354, 337] on button "Continue" at bounding box center [371, 339] width 141 height 16
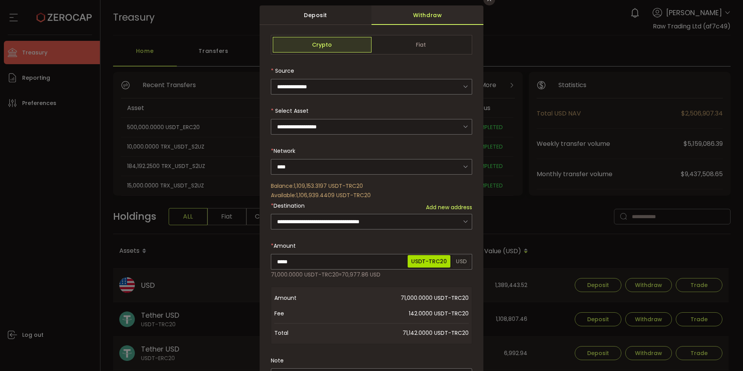
scroll to position [0, 0]
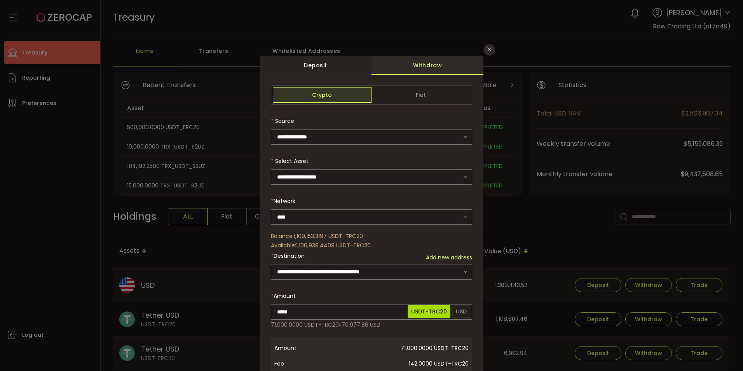
click at [585, 85] on div "**********" at bounding box center [371, 185] width 743 height 371
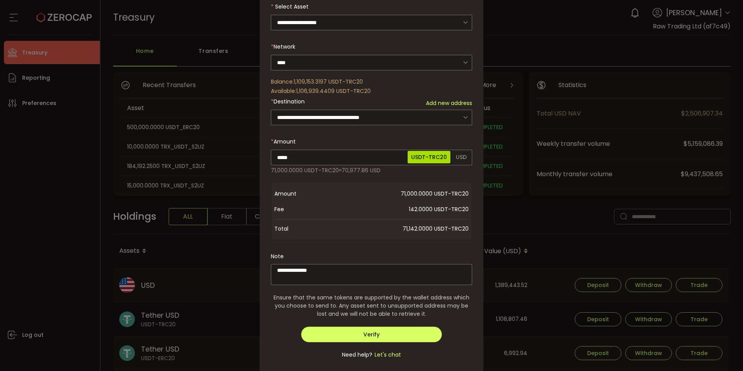
scroll to position [155, 0]
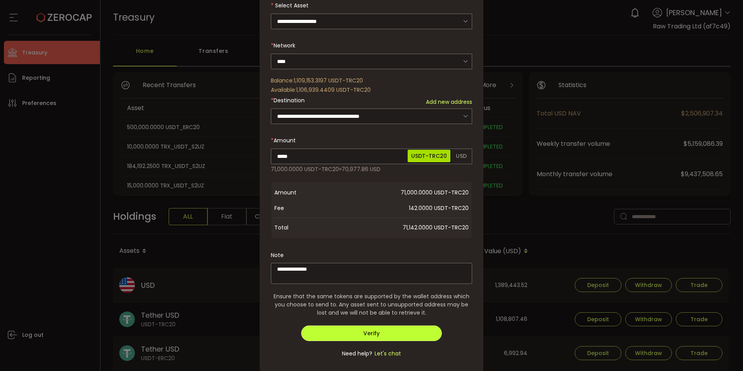
click at [391, 331] on button "Verify" at bounding box center [371, 333] width 141 height 16
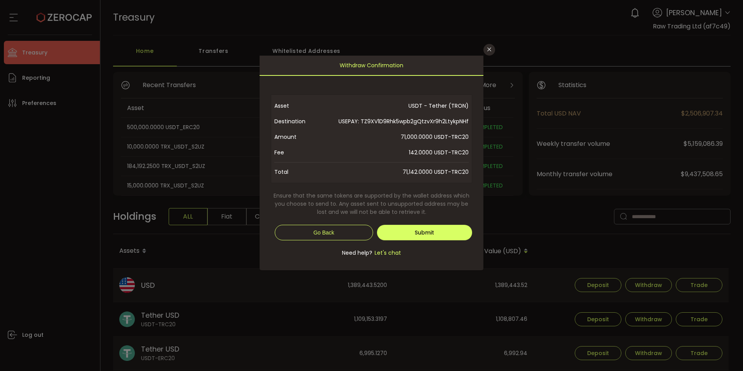
scroll to position [0, 0]
click at [425, 231] on span "Submit" at bounding box center [424, 232] width 19 height 8
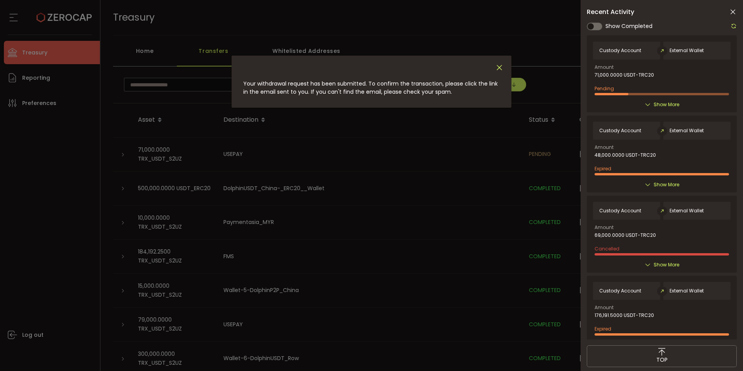
click at [501, 67] on icon "Close" at bounding box center [499, 67] width 9 height 9
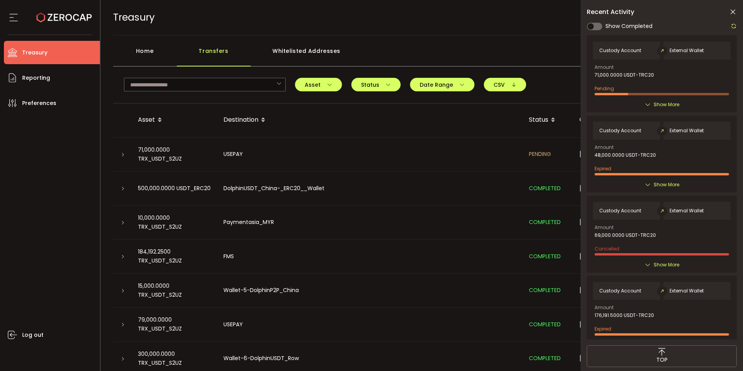
click at [730, 11] on div "Recent Activity" at bounding box center [662, 12] width 150 height 8
click at [734, 13] on icon at bounding box center [733, 12] width 8 height 8
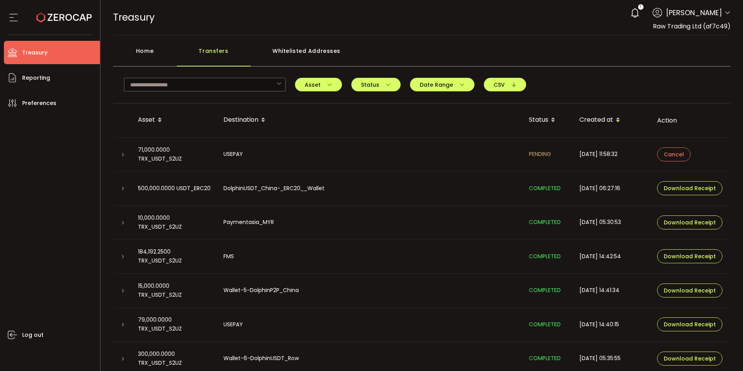
click at [727, 12] on icon at bounding box center [727, 13] width 6 height 6
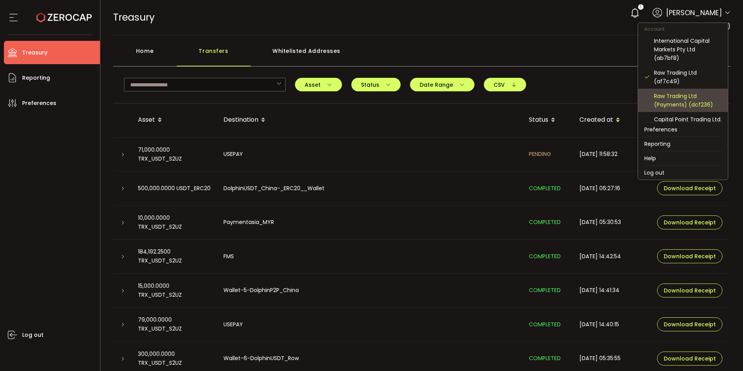
click at [678, 97] on div "Raw Trading Ltd (Payments) (dcf236)" at bounding box center [688, 100] width 68 height 17
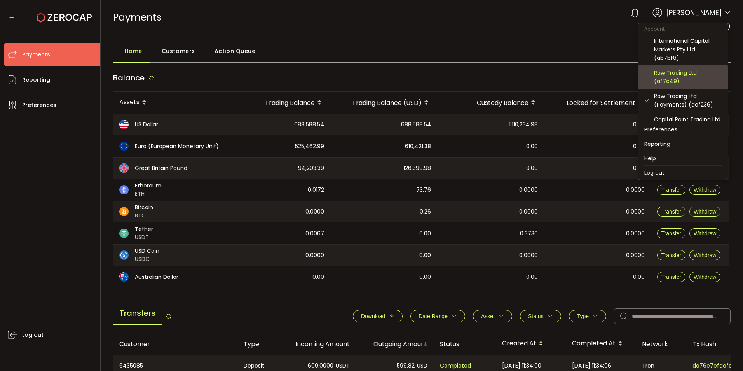
click at [664, 79] on div "Raw Trading Ltd (af7c49)" at bounding box center [688, 76] width 68 height 17
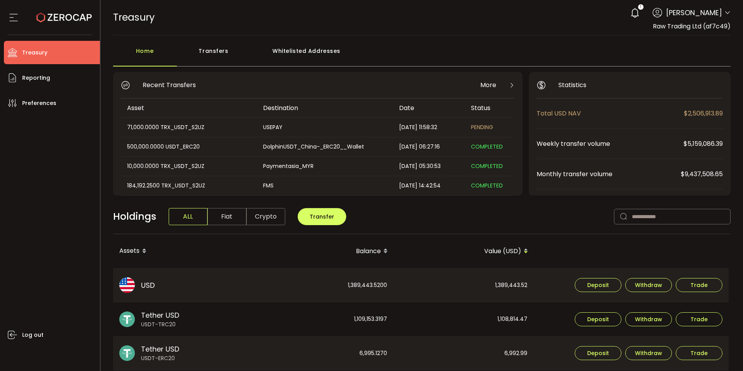
click at [646, 44] on div "Home Transfers Whitelisted Addresses" at bounding box center [422, 54] width 618 height 23
click at [439, 237] on th "Value (USD)" at bounding box center [464, 251] width 140 height 34
click at [726, 15] on icon at bounding box center [727, 13] width 6 height 6
click at [724, 13] on icon at bounding box center [727, 13] width 6 height 6
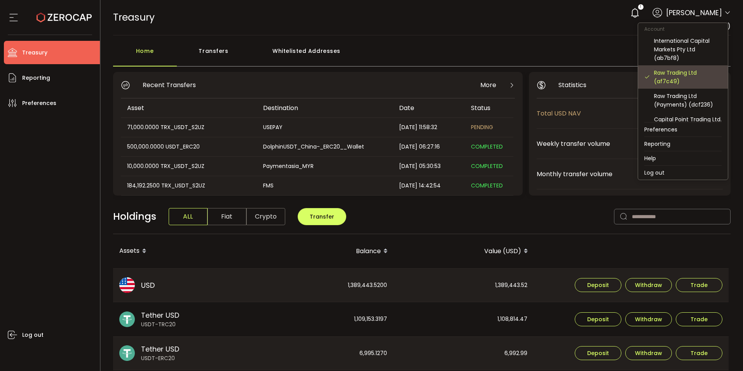
click at [670, 74] on div "Raw Trading Ltd (af7c49)" at bounding box center [688, 76] width 68 height 17
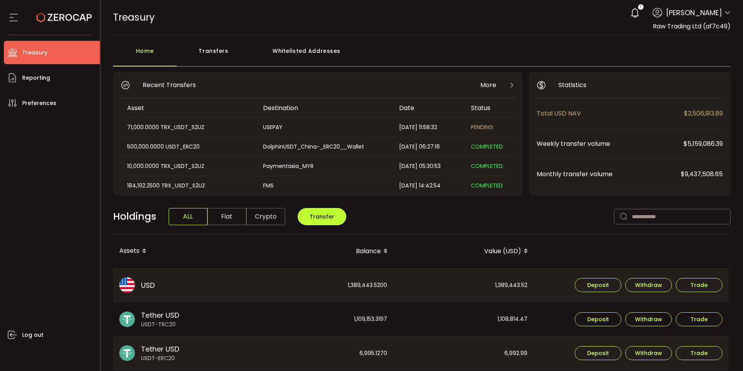
click at [322, 220] on span "Transfer" at bounding box center [322, 217] width 24 height 8
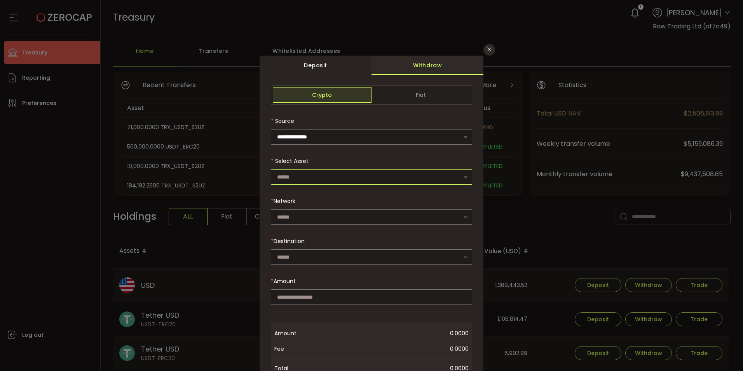
click at [330, 176] on input "dialog" at bounding box center [371, 177] width 201 height 16
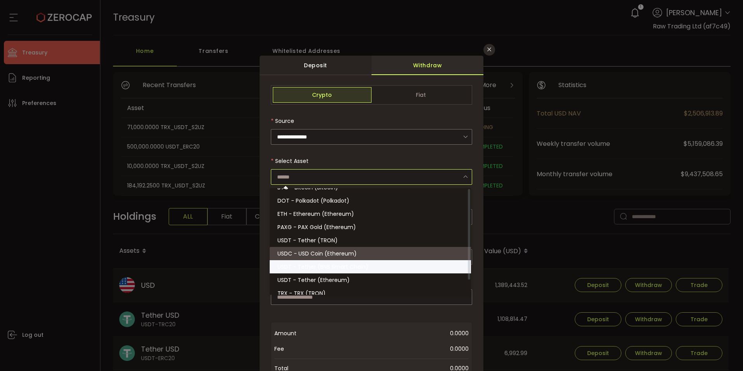
scroll to position [17, 0]
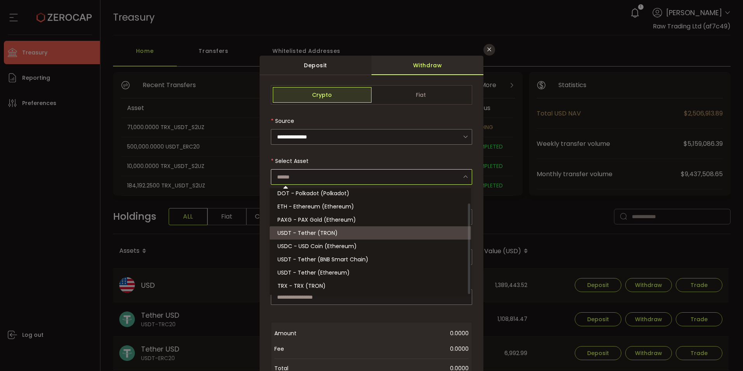
click at [314, 234] on span "USDT - Tether (TRON)" at bounding box center [307, 233] width 60 height 8
type input "**********"
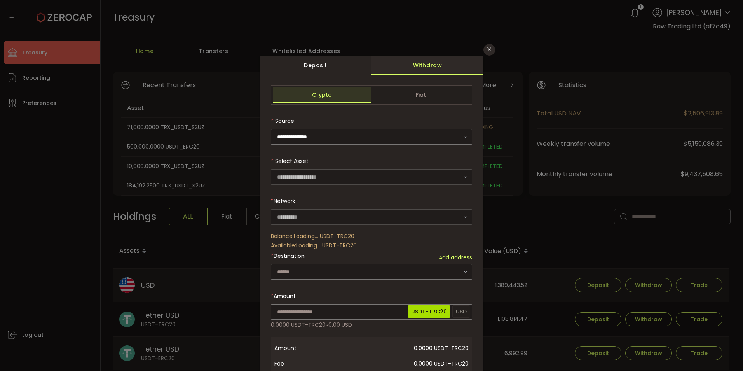
type input "****"
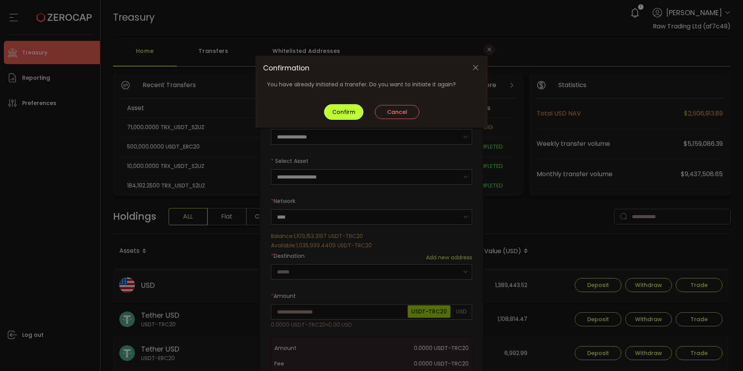
click at [342, 115] on span "Confirm" at bounding box center [343, 112] width 23 height 8
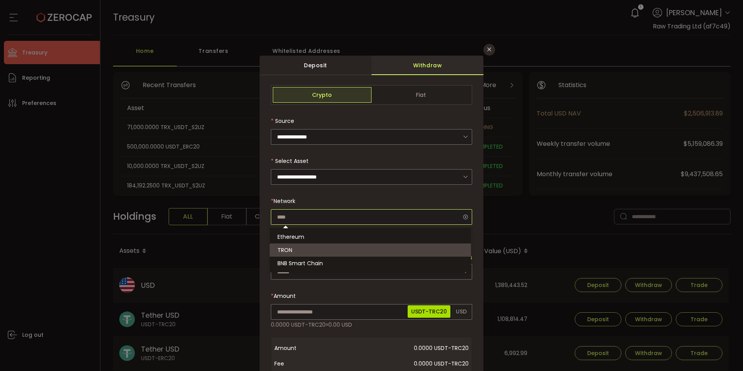
click at [319, 218] on input "dialog" at bounding box center [371, 217] width 201 height 16
click at [306, 251] on li "TRON" at bounding box center [372, 249] width 204 height 13
type input "****"
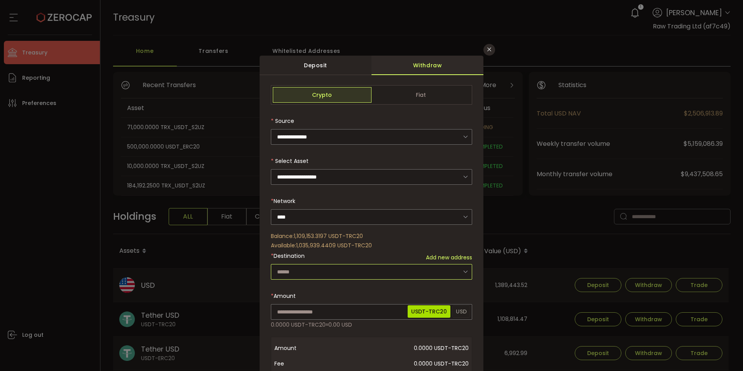
click at [310, 269] on input "dialog" at bounding box center [371, 272] width 201 height 16
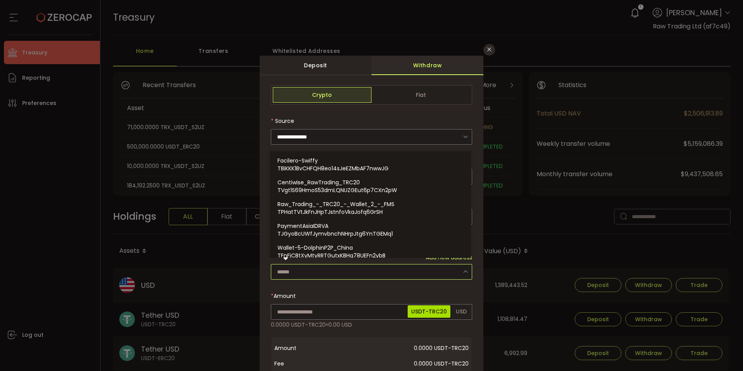
paste input "**********"
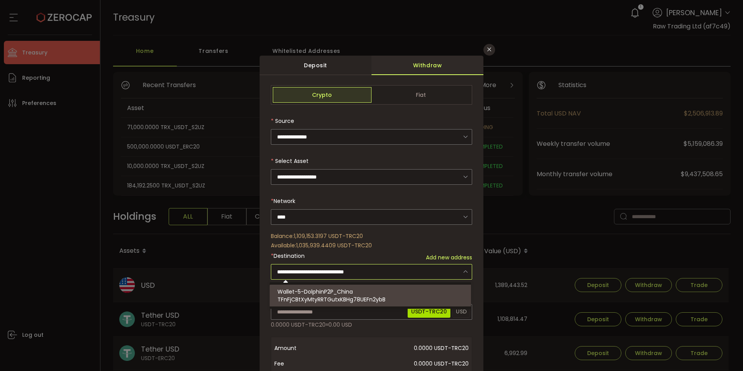
click at [304, 292] on span "Wallet-5-DolphinP2P_China" at bounding box center [314, 292] width 75 height 8
type input "**********"
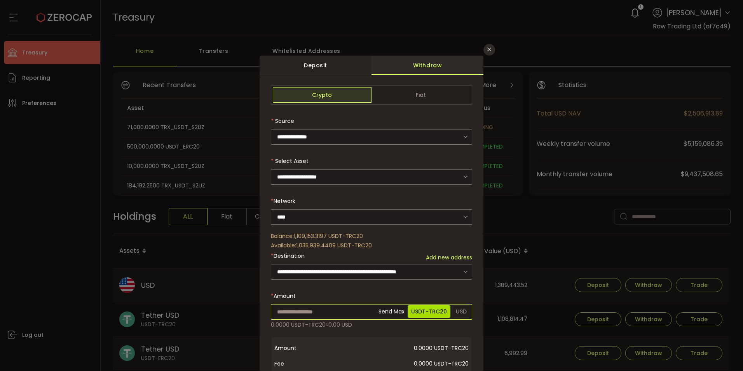
click at [282, 312] on input "dialog" at bounding box center [371, 312] width 201 height 16
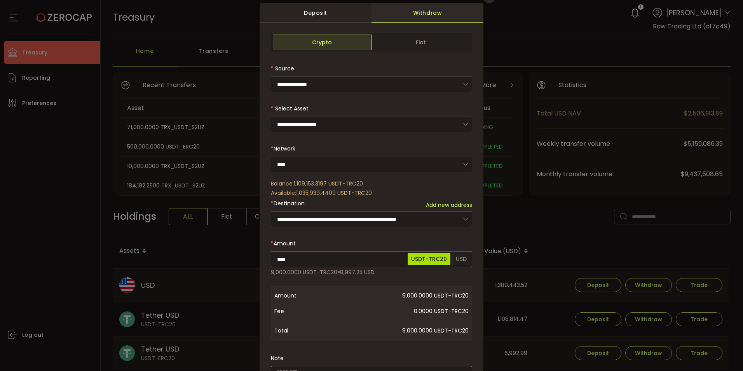
scroll to position [117, 0]
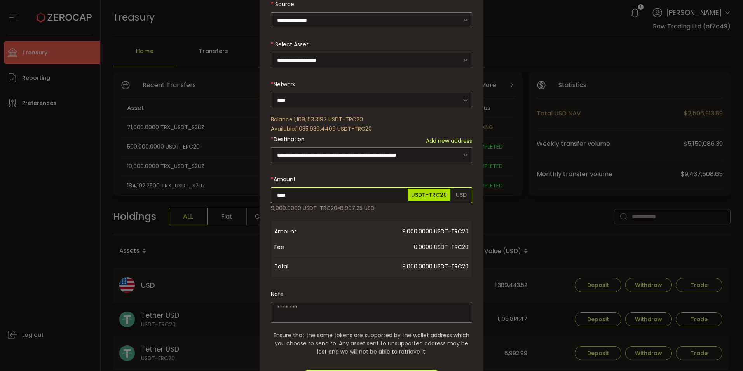
type input "****"
click at [372, 312] on div "**********" at bounding box center [371, 190] width 201 height 442
paste textarea "**********"
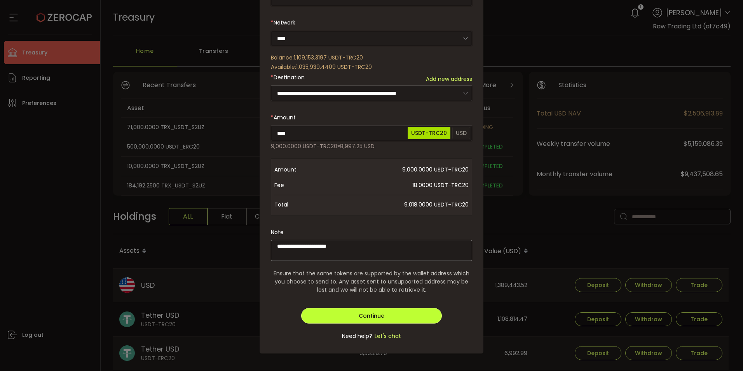
type textarea "**********"
click at [361, 317] on span "Continue" at bounding box center [372, 316] width 26 height 8
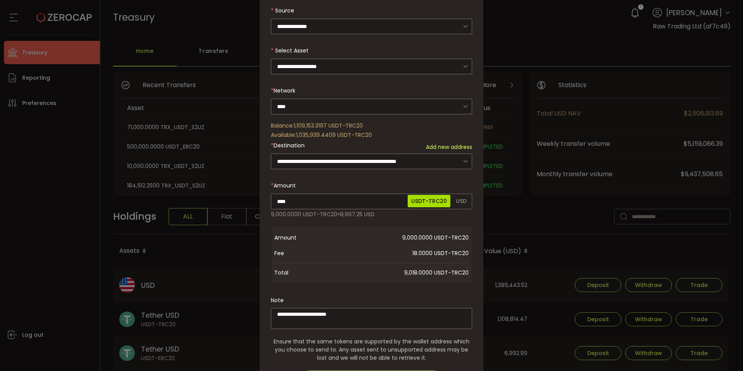
scroll to position [0, 0]
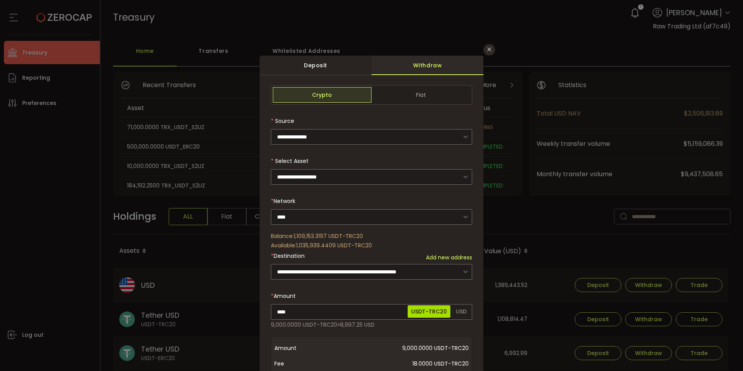
click at [559, 63] on div "**********" at bounding box center [371, 185] width 743 height 371
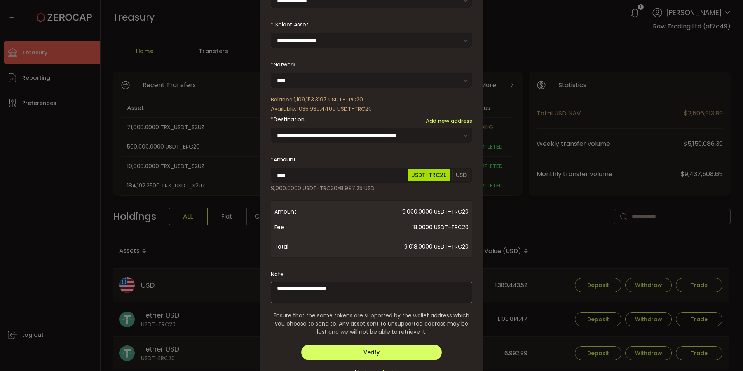
scroll to position [155, 0]
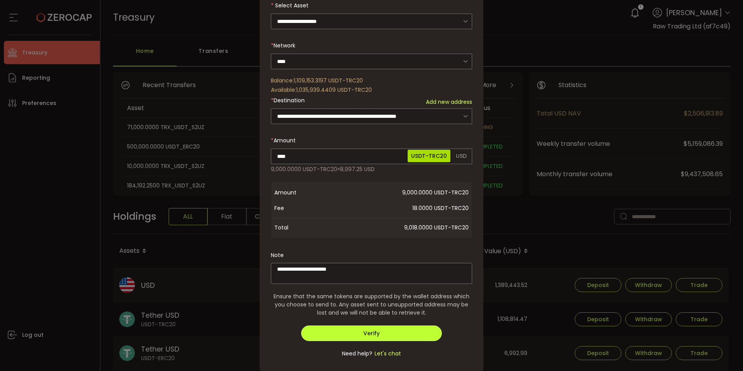
click at [376, 333] on span "Verify" at bounding box center [371, 333] width 16 height 8
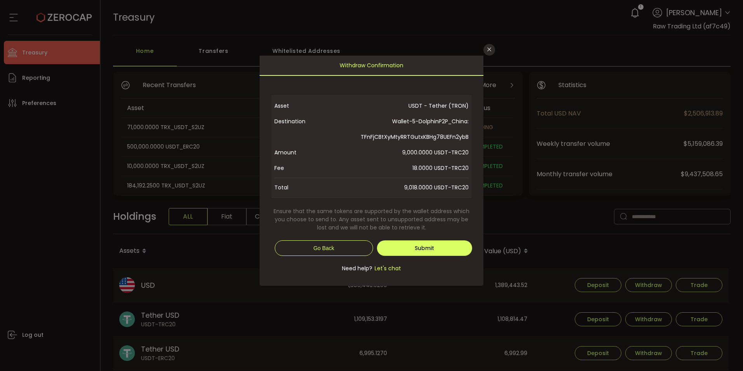
scroll to position [0, 0]
click at [405, 247] on button "Submit" at bounding box center [425, 248] width 96 height 16
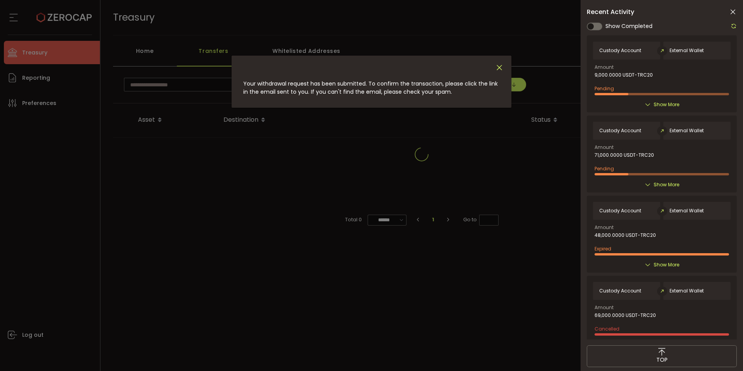
click at [499, 67] on icon "Close" at bounding box center [499, 67] width 9 height 9
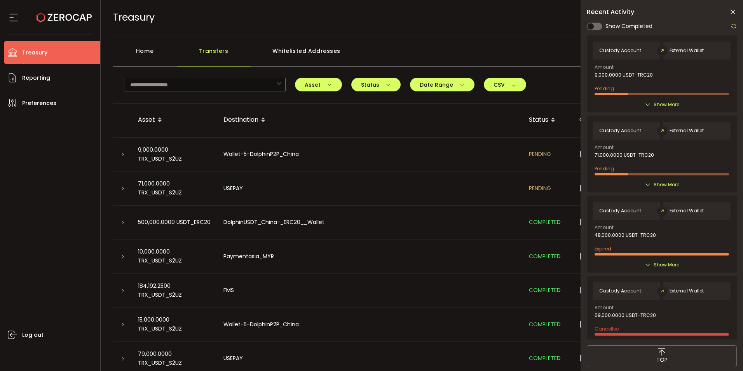
click at [324, 39] on main "Home Transfers Whitelisted Addresses wallet trc2 TJQjYd4ksauDtMD5NJgzD2jk4Qdy1k…" at bounding box center [422, 221] width 643 height 373
click at [731, 13] on icon at bounding box center [733, 12] width 8 height 8
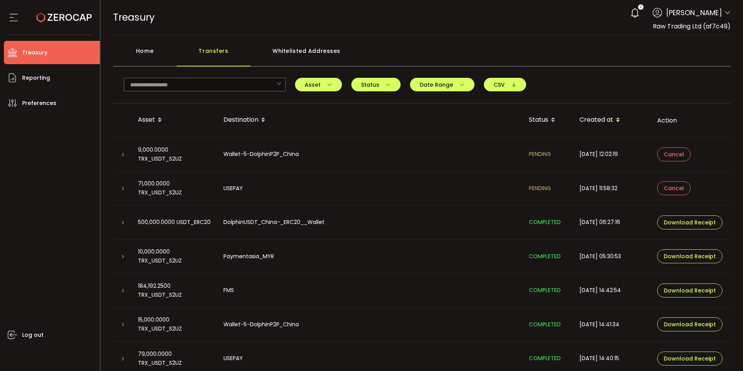
click at [147, 47] on div "Home" at bounding box center [145, 54] width 64 height 23
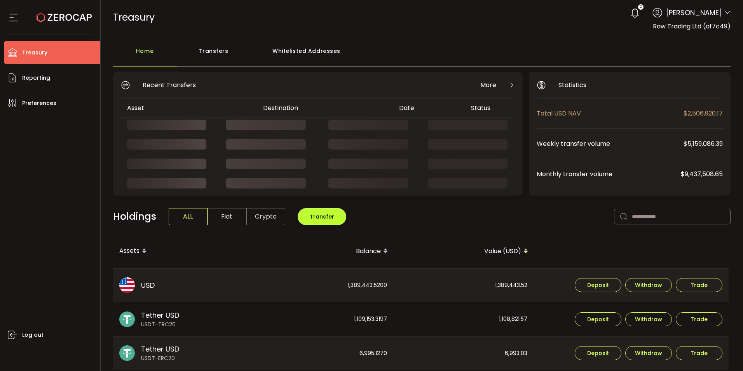
click at [314, 212] on button "Transfer" at bounding box center [322, 216] width 49 height 17
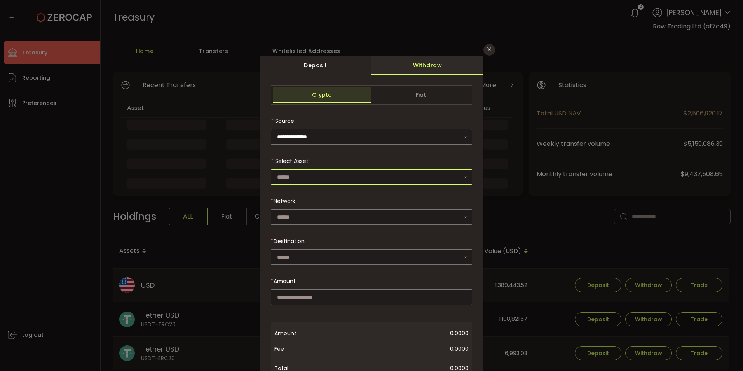
click at [302, 174] on input "dialog" at bounding box center [371, 177] width 201 height 16
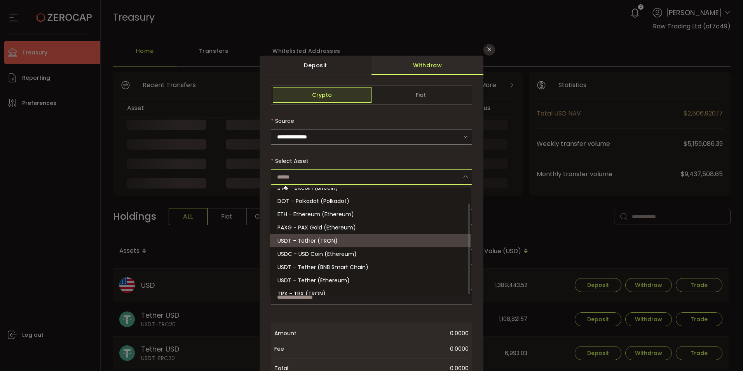
scroll to position [17, 0]
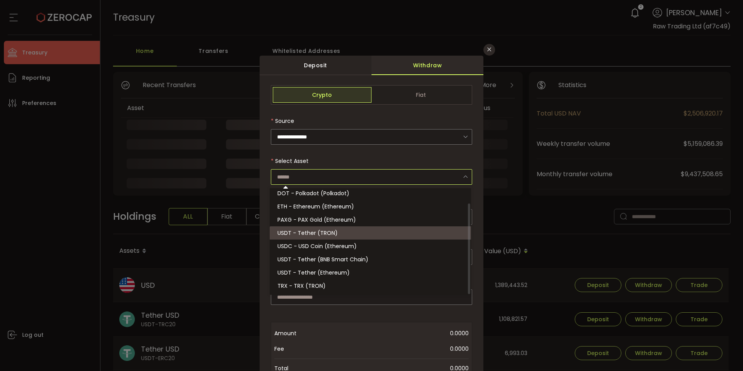
click at [314, 233] on span "USDT - Tether (TRON)" at bounding box center [307, 233] width 60 height 8
type input "**********"
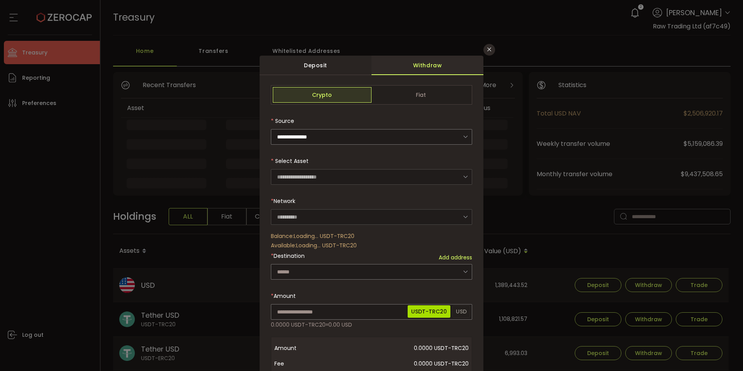
type input "****"
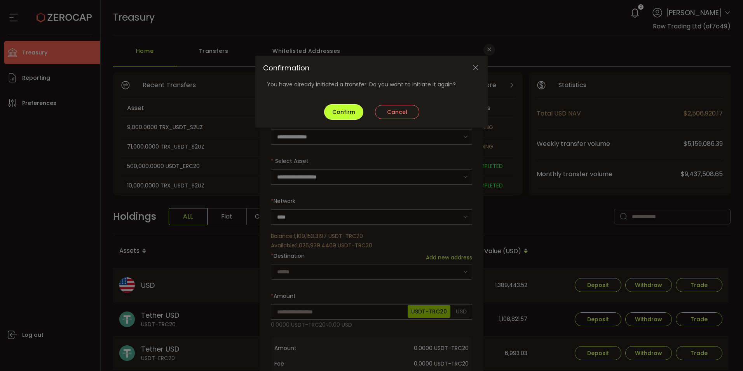
click at [335, 112] on span "Confirm" at bounding box center [343, 112] width 23 height 8
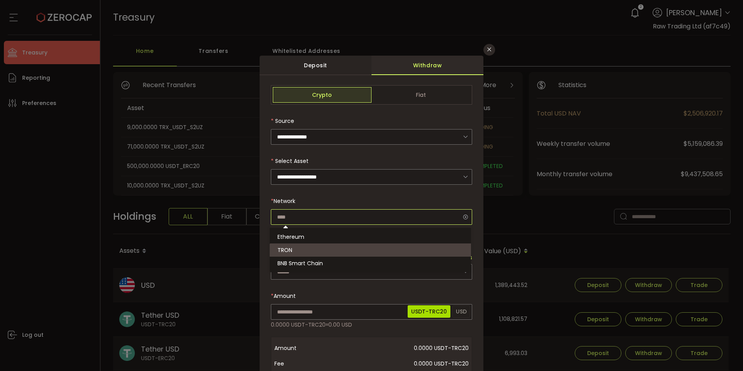
click at [299, 216] on input "dialog" at bounding box center [371, 217] width 201 height 16
click at [349, 202] on div "* Network" at bounding box center [371, 201] width 201 height 16
type input "****"
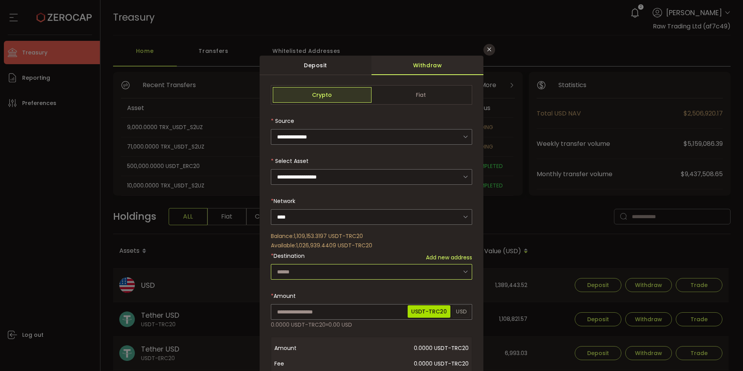
click at [304, 272] on input "dialog" at bounding box center [371, 272] width 201 height 16
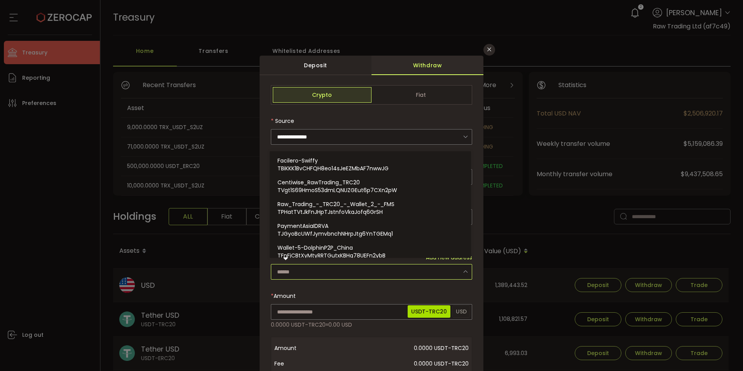
paste input "**********"
type input "**********"
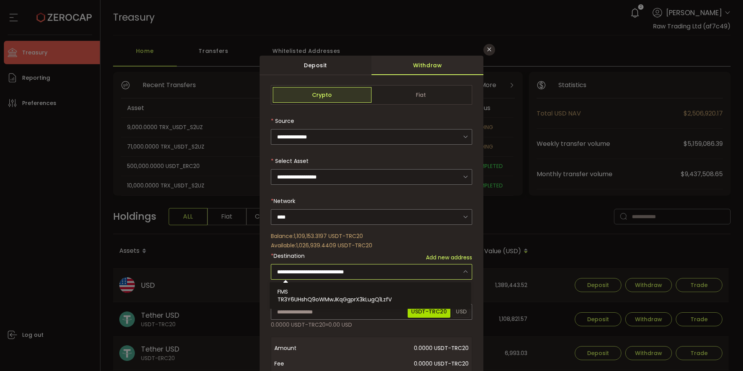
click at [321, 275] on input "**********" at bounding box center [371, 272] width 201 height 16
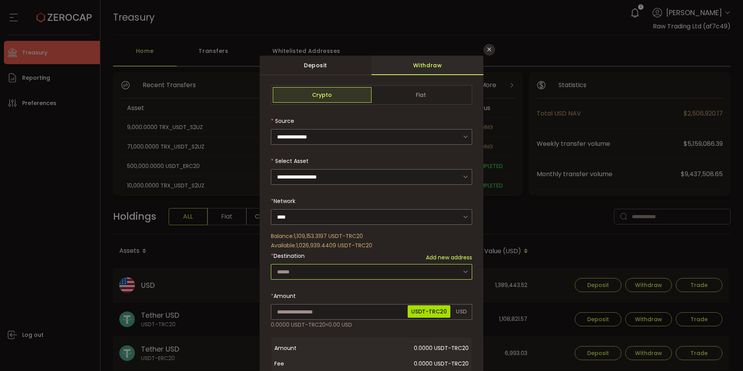
click at [320, 267] on input "dialog" at bounding box center [371, 272] width 201 height 16
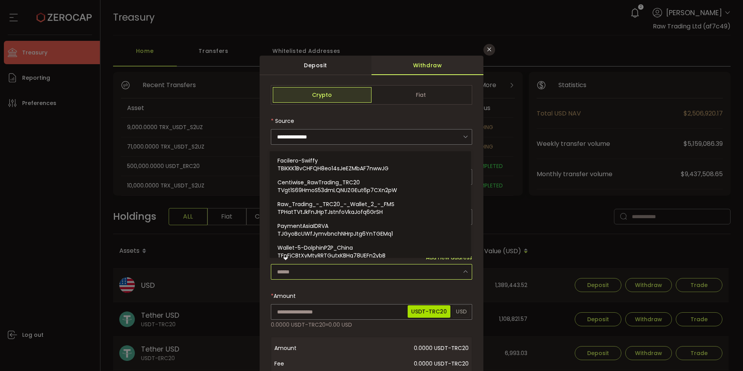
paste input "**********"
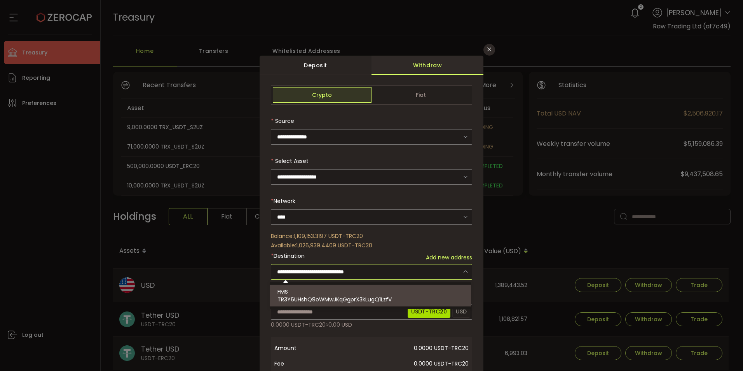
click at [323, 300] on span "TR3Y6UHshQ9oWMwJKqGgprX3kLugQ1LzfV" at bounding box center [334, 299] width 114 height 8
type input "**********"
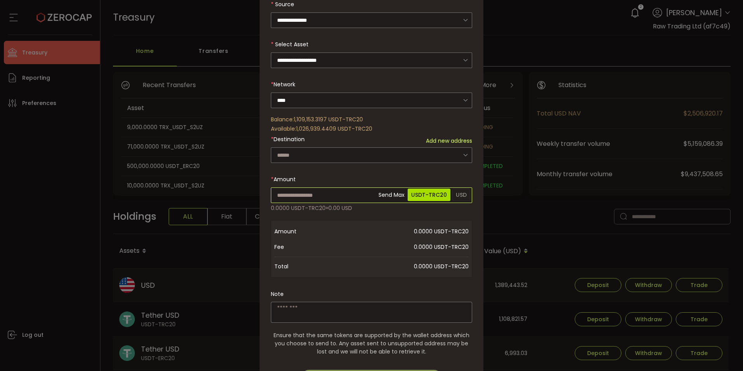
scroll to position [157, 0]
click at [286, 196] on body "#icon-aud_portfolio .cls-1 { font-size: 12px; fill: #fdfbfb; font-family: "Adob…" at bounding box center [371, 185] width 743 height 371
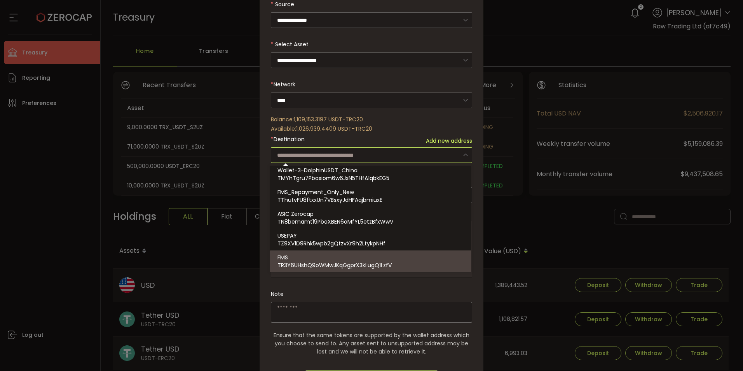
click at [318, 295] on div "Note" at bounding box center [371, 304] width 201 height 37
type input "**********"
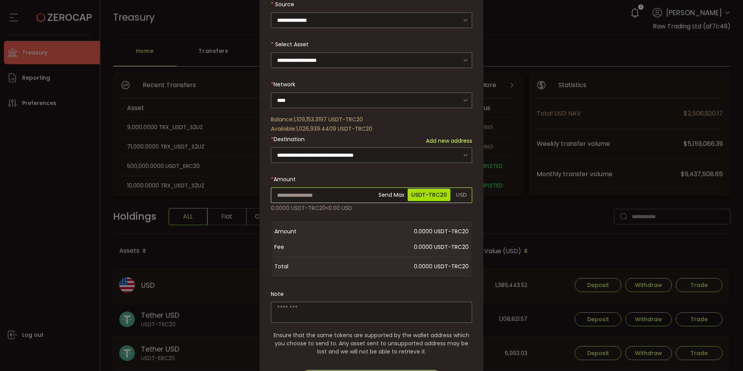
click at [283, 193] on input "dialog" at bounding box center [371, 195] width 201 height 16
paste input "*********"
type input "*********"
click at [291, 306] on div "**********" at bounding box center [371, 190] width 201 height 442
click at [288, 309] on textarea "dialog" at bounding box center [371, 312] width 201 height 21
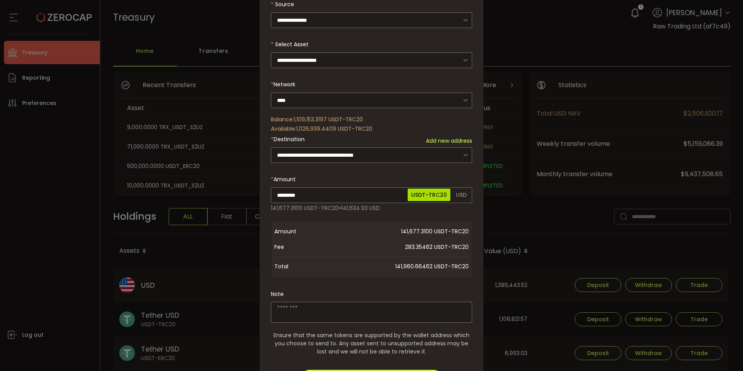
paste textarea "**********"
type textarea "**********"
click at [317, 289] on div "**********" at bounding box center [371, 304] width 201 height 37
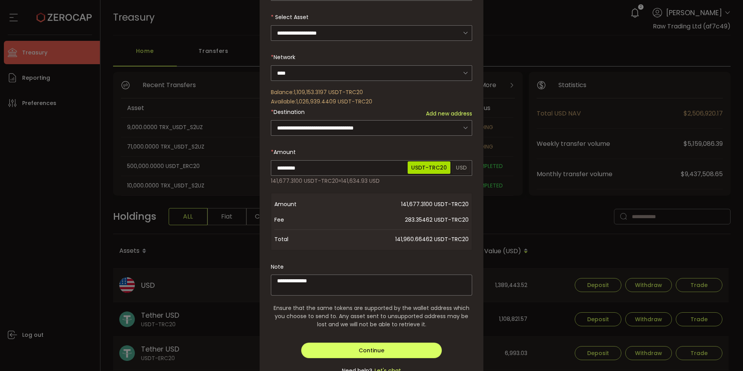
scroll to position [155, 0]
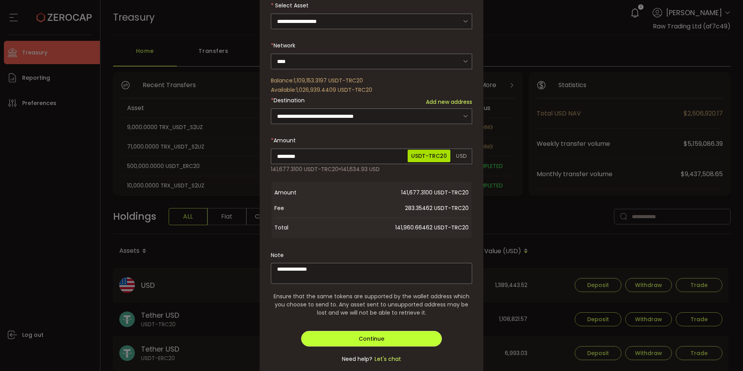
click at [364, 335] on span "Continue" at bounding box center [372, 339] width 26 height 8
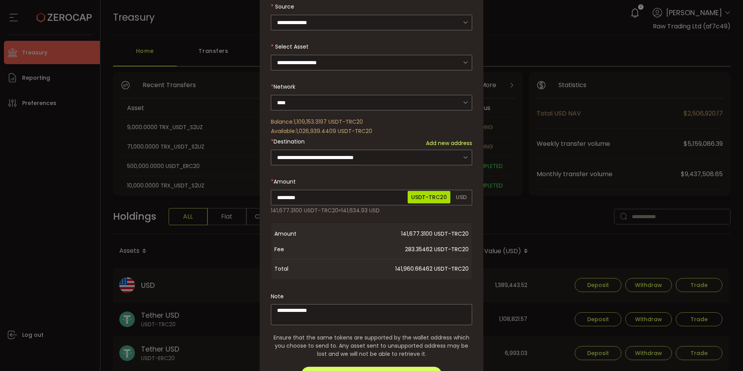
scroll to position [78, 0]
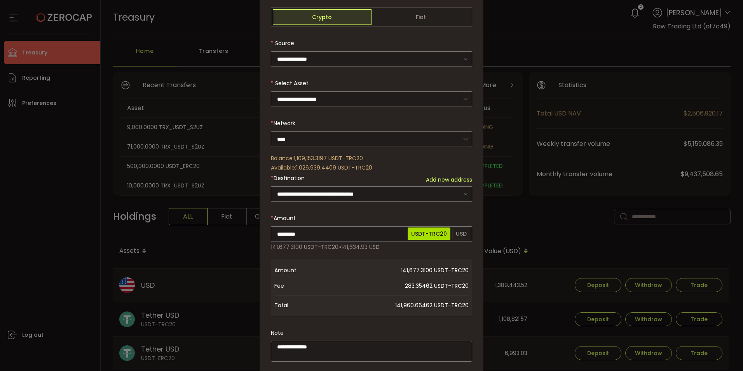
click at [519, 46] on div "**********" at bounding box center [371, 185] width 743 height 371
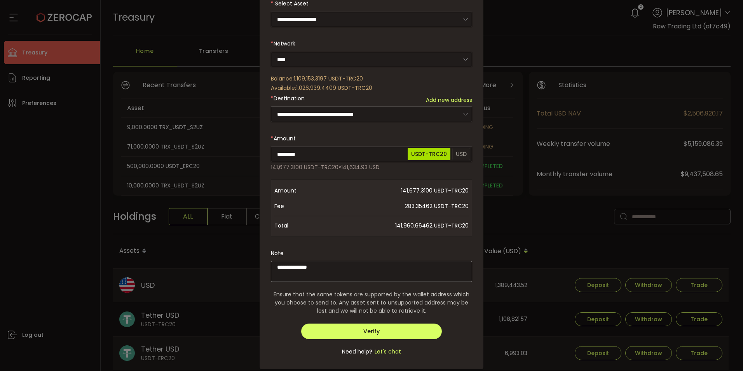
scroll to position [173, 0]
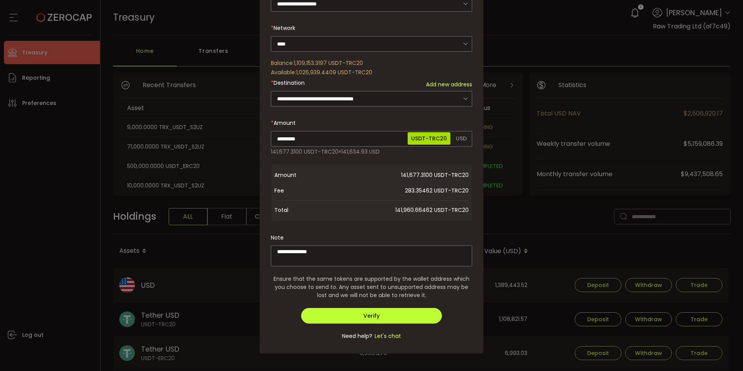
click at [378, 312] on span "Verify" at bounding box center [371, 316] width 16 height 8
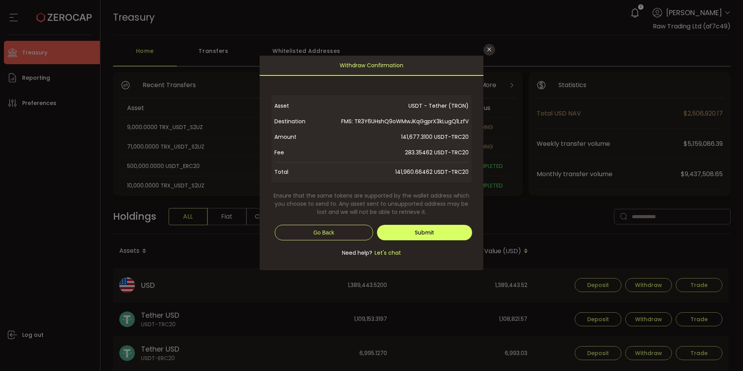
scroll to position [0, 0]
click at [433, 234] on span "Submit" at bounding box center [424, 232] width 19 height 8
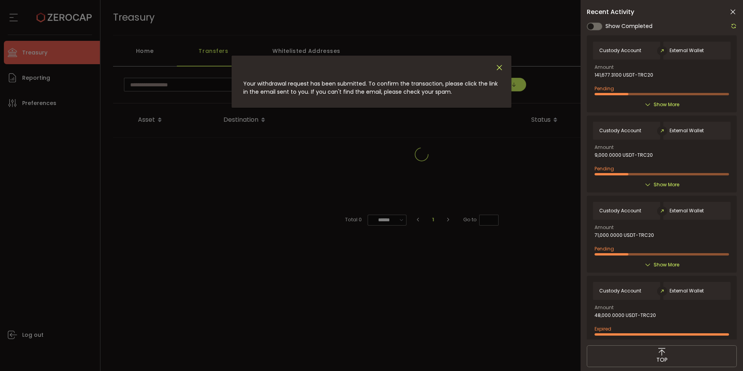
click at [499, 69] on icon "Close" at bounding box center [499, 67] width 9 height 9
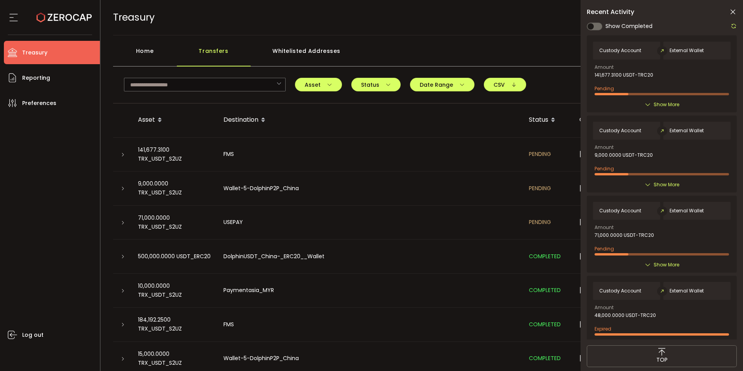
click at [734, 13] on icon at bounding box center [733, 12] width 8 height 8
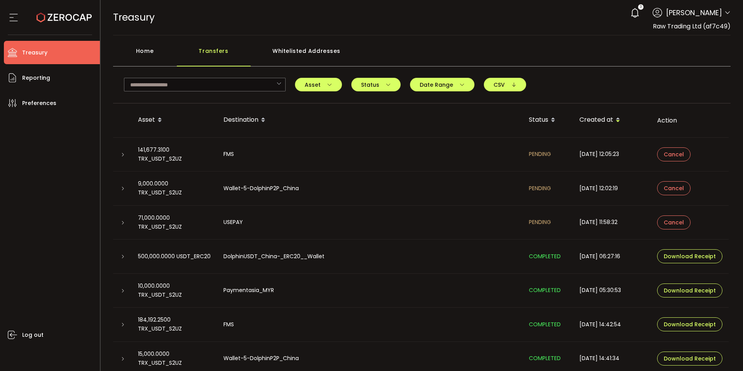
drag, startPoint x: 478, startPoint y: 38, endPoint x: 649, endPoint y: 42, distance: 170.6
click at [479, 38] on main "Home Transfers Whitelisted Addresses wallet trc2 TJQjYd4ksauDtMD5NJgzD2jk4Qdy1k…" at bounding box center [422, 221] width 643 height 373
click at [727, 15] on icon at bounding box center [727, 13] width 6 height 6
click at [725, 12] on icon at bounding box center [727, 13] width 6 height 6
click at [725, 14] on icon at bounding box center [727, 13] width 6 height 6
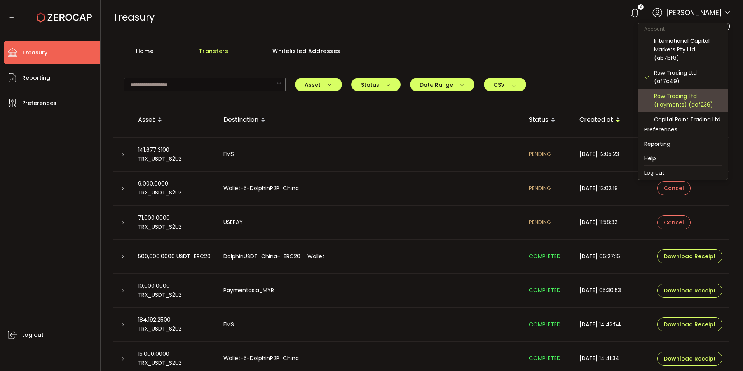
click at [680, 103] on div "Raw Trading Ltd (Payments) (dcf236)" at bounding box center [688, 100] width 68 height 17
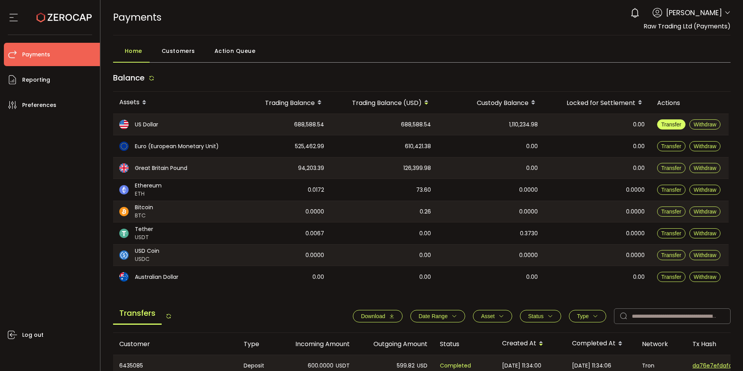
click at [671, 124] on span "Transfer" at bounding box center [671, 124] width 20 height 6
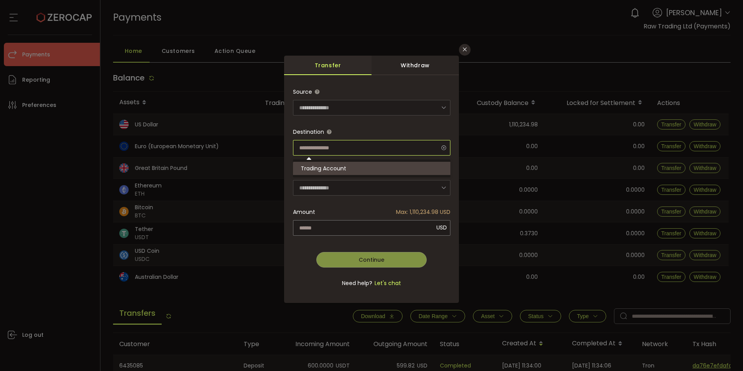
click at [316, 151] on input "dialog" at bounding box center [371, 148] width 157 height 16
click at [355, 124] on span "Destination" at bounding box center [371, 132] width 157 height 16
type input "**********"
click at [373, 143] on input "dialog" at bounding box center [371, 148] width 157 height 16
click at [344, 168] on span "Trading Account" at bounding box center [323, 168] width 45 height 8
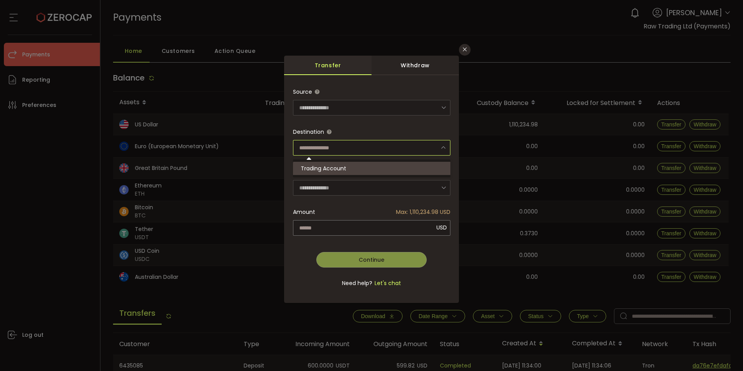
type input "**********"
click at [322, 227] on input "dialog" at bounding box center [371, 228] width 157 height 16
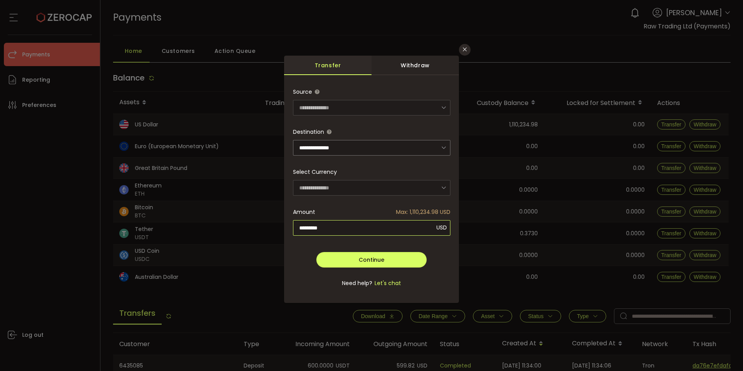
type input "*********"
click at [446, 188] on icon "dialog" at bounding box center [444, 188] width 10 height 16
click at [444, 148] on icon "dialog" at bounding box center [444, 148] width 10 height 16
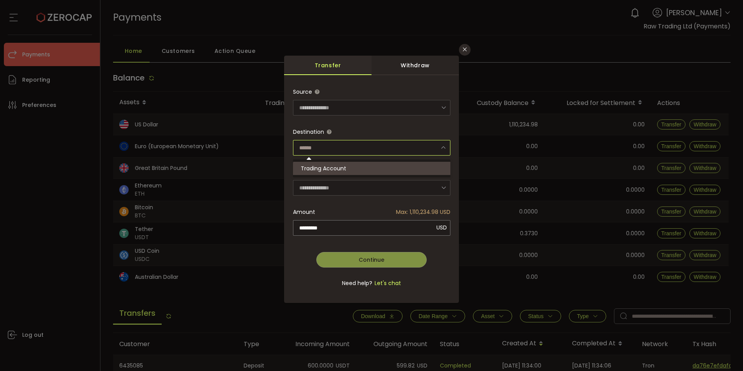
click at [398, 143] on input "dialog" at bounding box center [371, 148] width 157 height 16
click at [368, 169] on li "Trading Account" at bounding box center [373, 168] width 160 height 13
type input "**********"
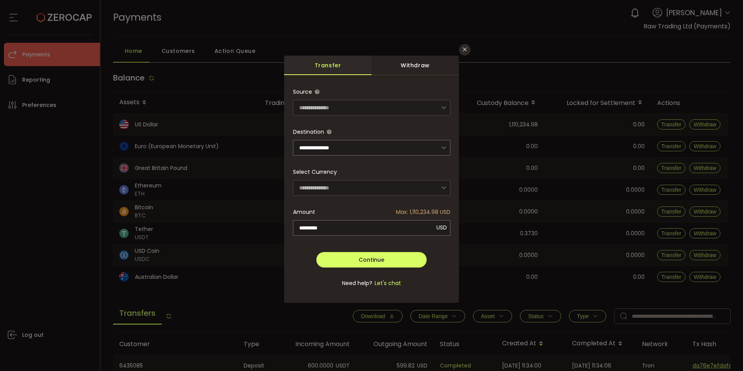
click at [442, 187] on icon "dialog" at bounding box center [444, 188] width 10 height 16
click at [459, 49] on div "**********" at bounding box center [371, 185] width 743 height 371
drag, startPoint x: 461, startPoint y: 47, endPoint x: 466, endPoint y: 47, distance: 4.3
click at [462, 47] on button "Close" at bounding box center [465, 50] width 12 height 12
